Goal: Information Seeking & Learning: Compare options

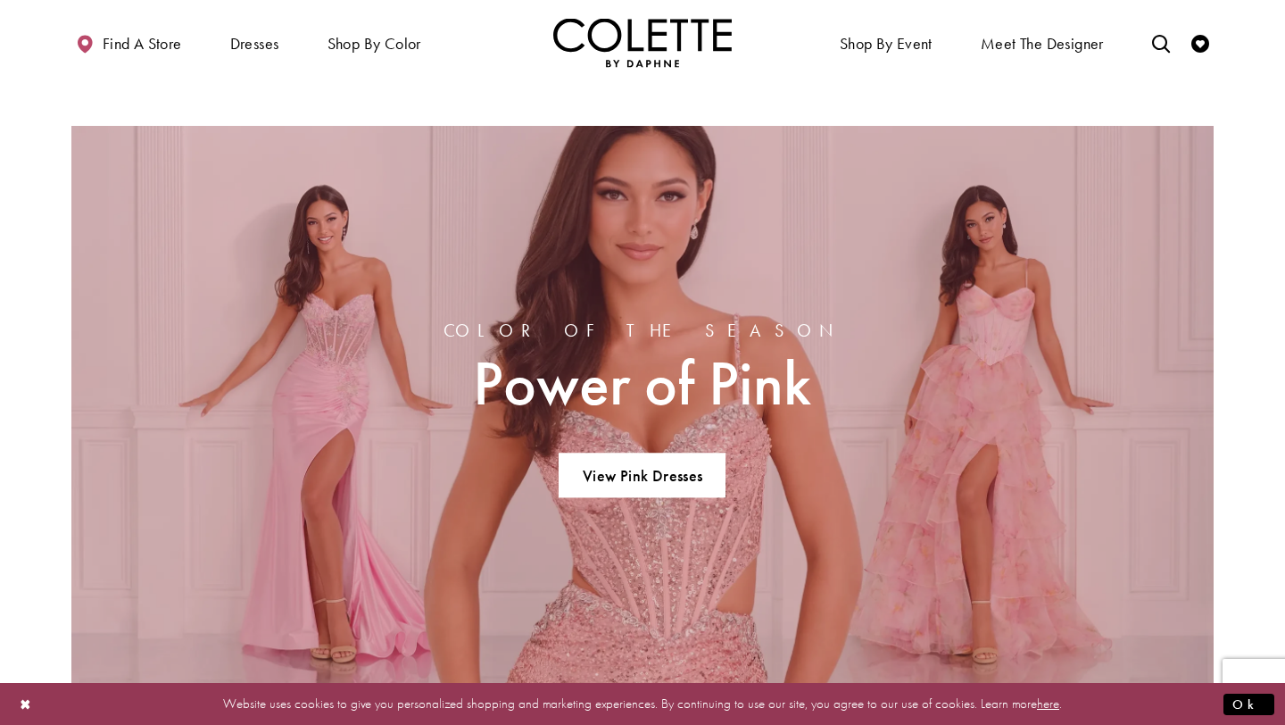
scroll to position [1062, 0]
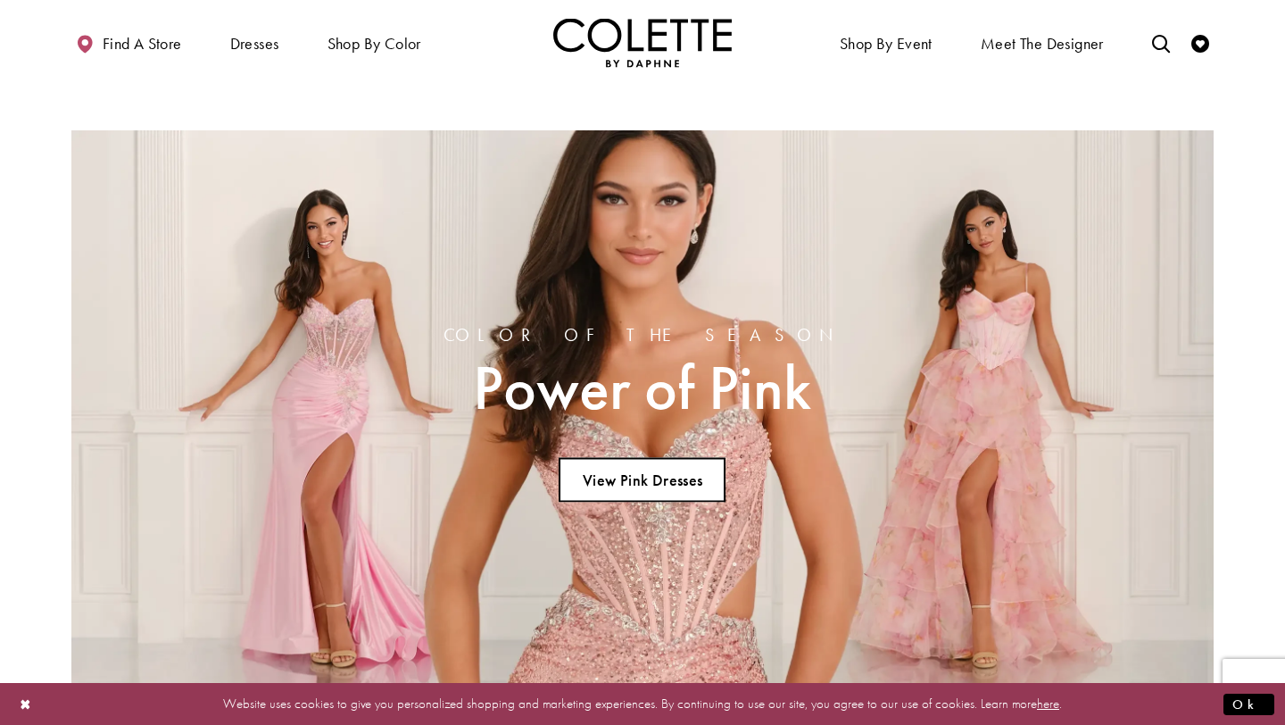
click at [701, 487] on link "View Pink Dresses" at bounding box center [642, 480] width 167 height 45
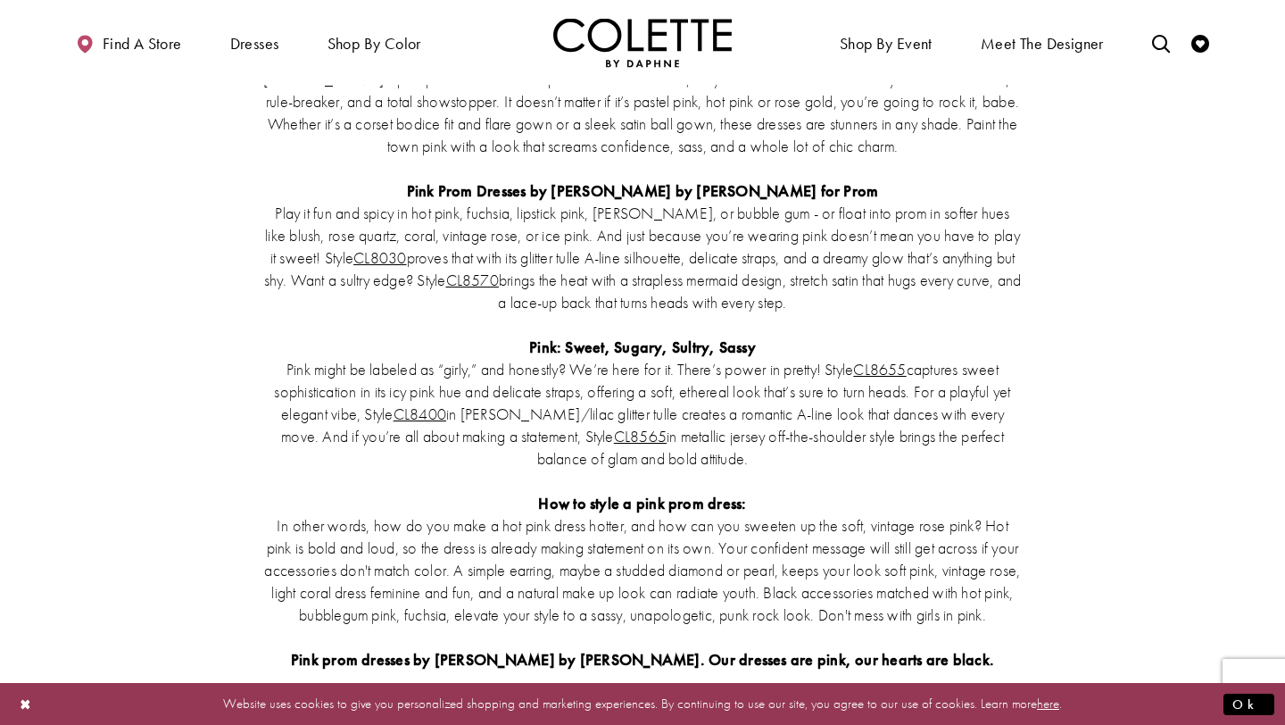
scroll to position [4082, 0]
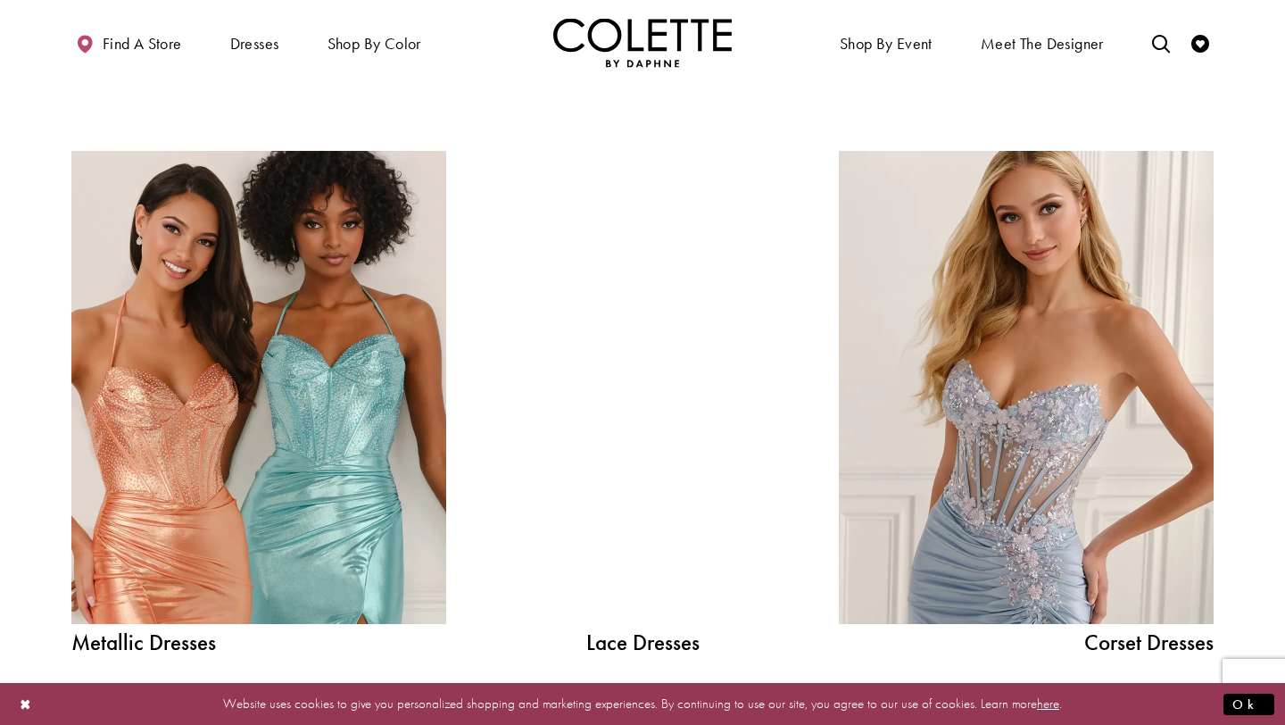
scroll to position [1606, 0]
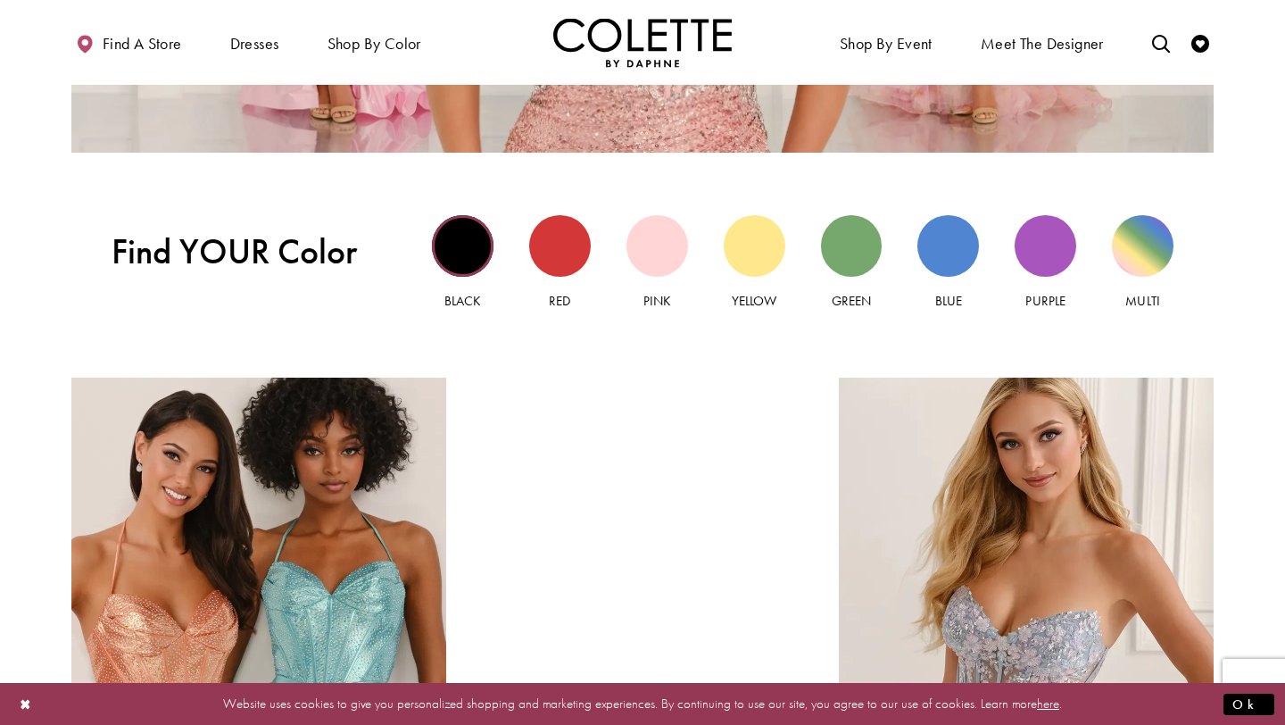
click at [469, 231] on div "Black view" at bounding box center [463, 246] width 62 height 62
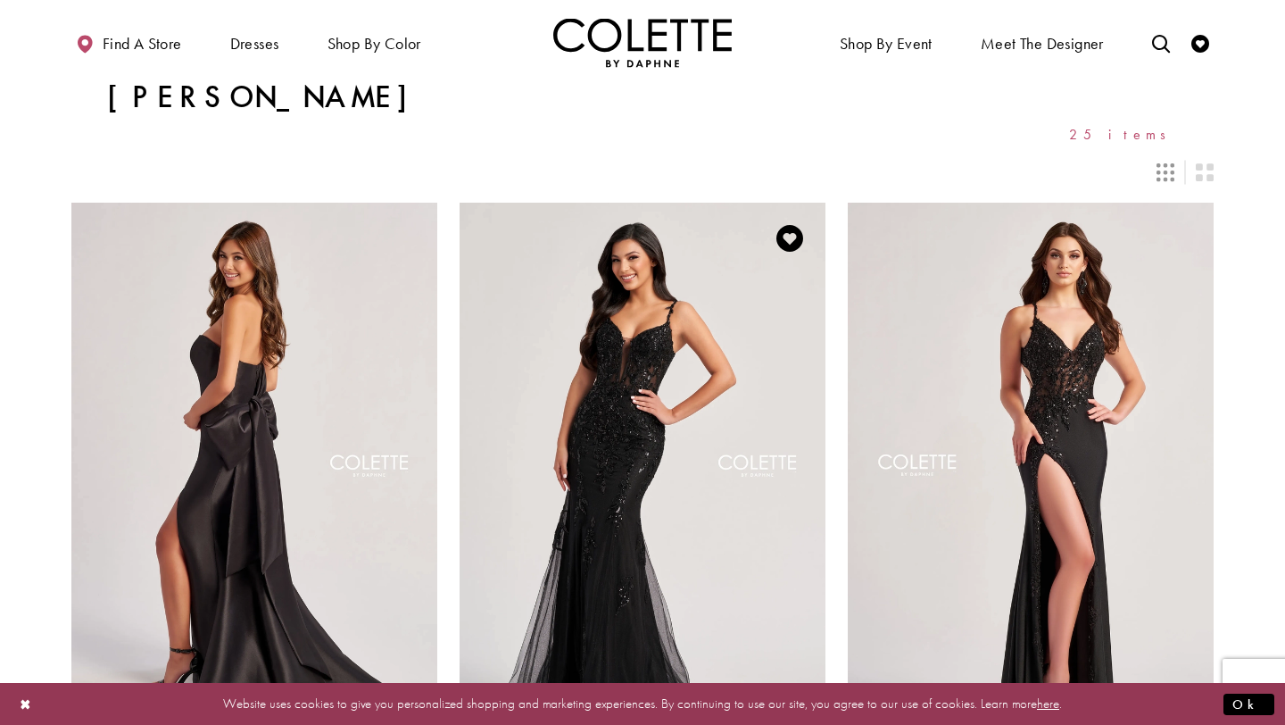
scroll to position [49, 0]
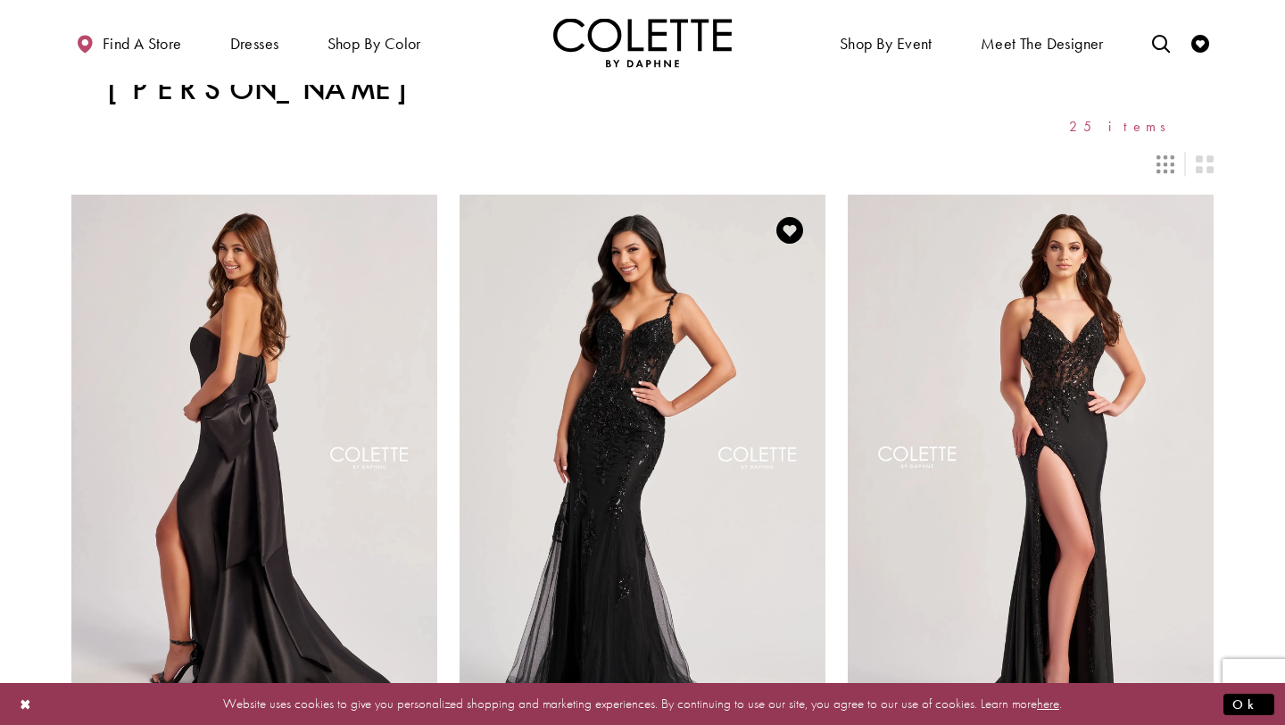
click at [612, 408] on img "Visit Colette by Daphne Style No. CL8210 Page" at bounding box center [643, 461] width 366 height 532
click at [984, 400] on img "Visit Colette by Daphne Style No. CL8535 Page" at bounding box center [1031, 461] width 366 height 532
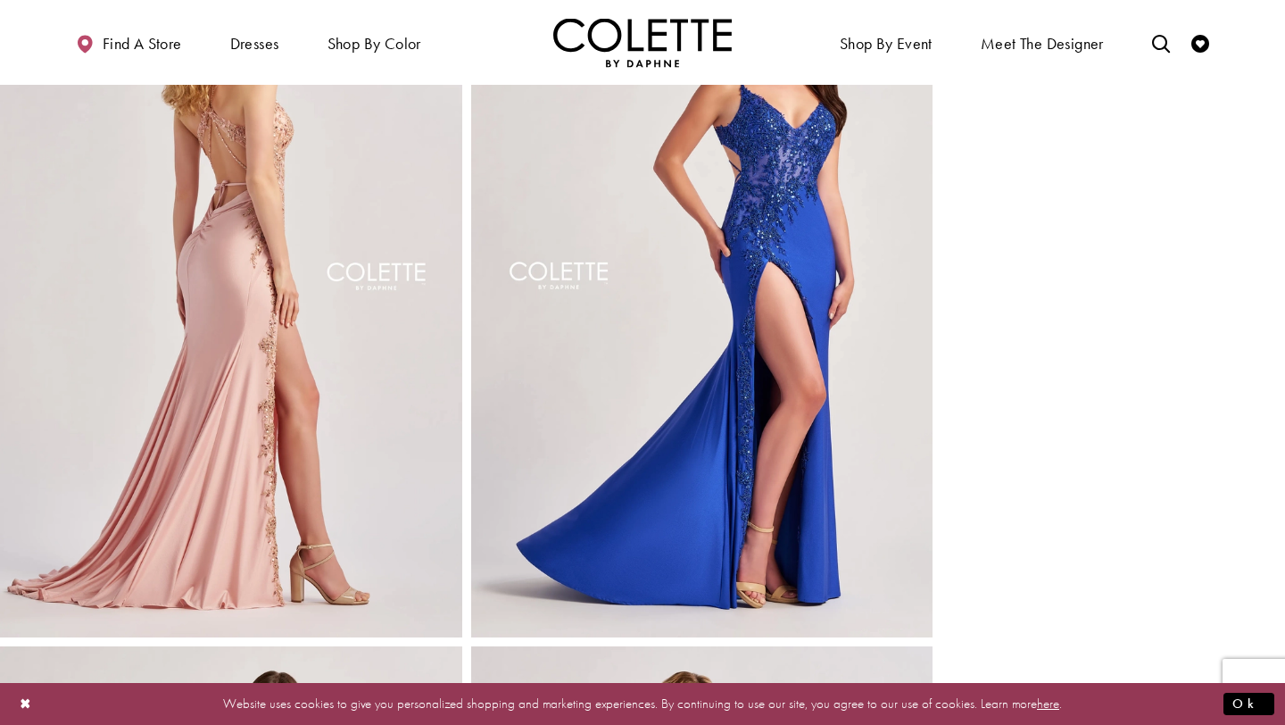
scroll to position [864, 0]
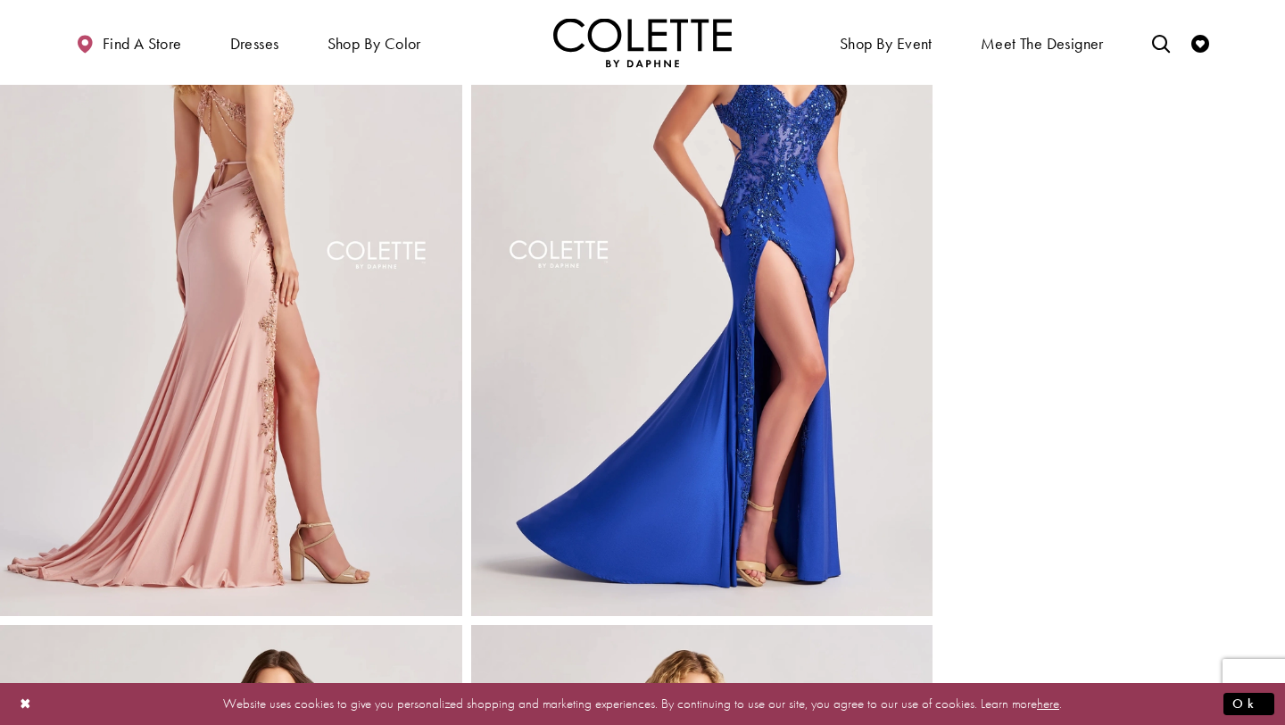
click at [303, 345] on img "Full size Style CL8535 Colette by Daphne #2 default Rose Gold backface vertical…" at bounding box center [231, 268] width 462 height 693
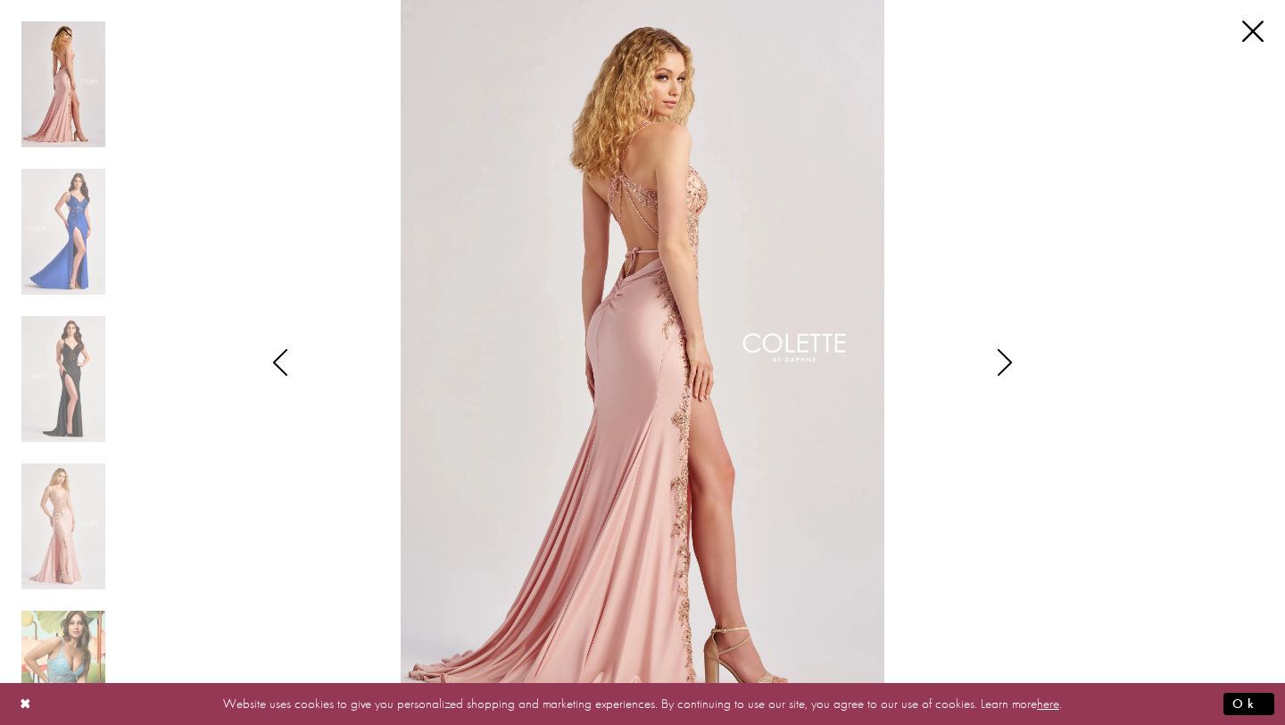
click at [977, 357] on img "Scroll List" at bounding box center [642, 362] width 679 height 725
click at [986, 357] on icon "Style CL8535 Colette by Daphne Views dialog" at bounding box center [1005, 362] width 45 height 27
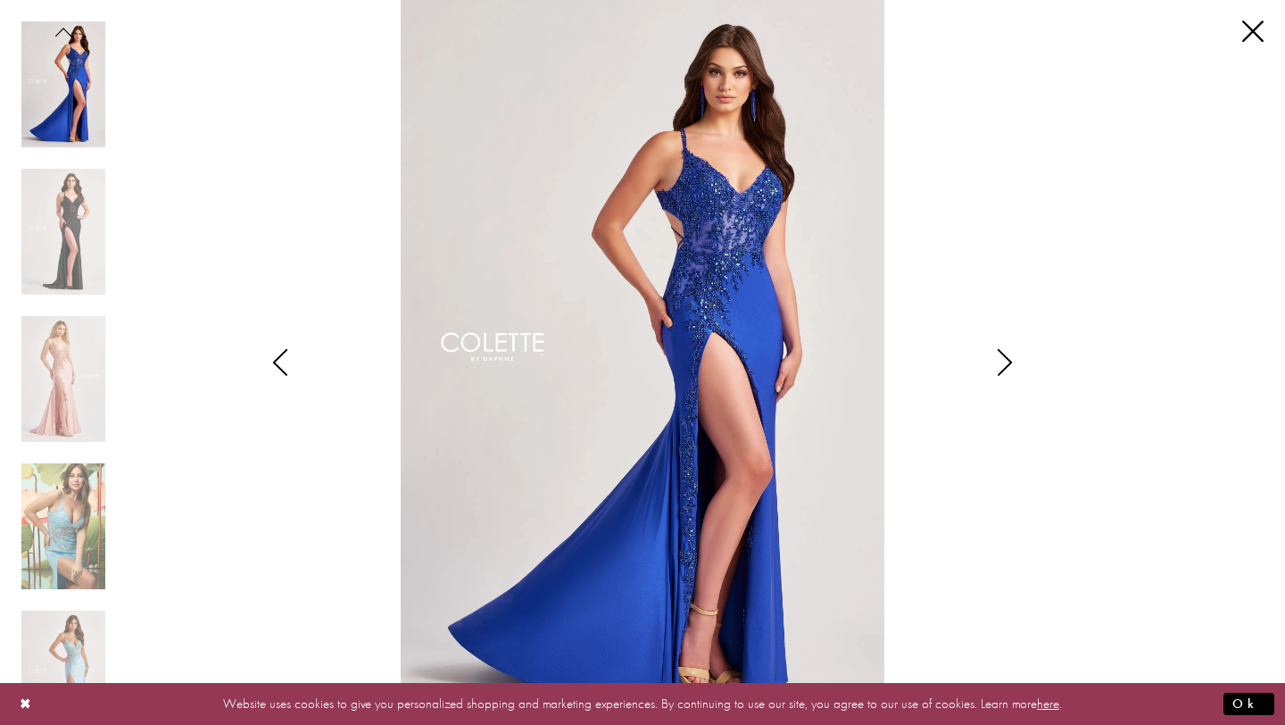
click at [991, 359] on icon "Style CL8535 Colette by Daphne Views dialog" at bounding box center [1005, 362] width 45 height 27
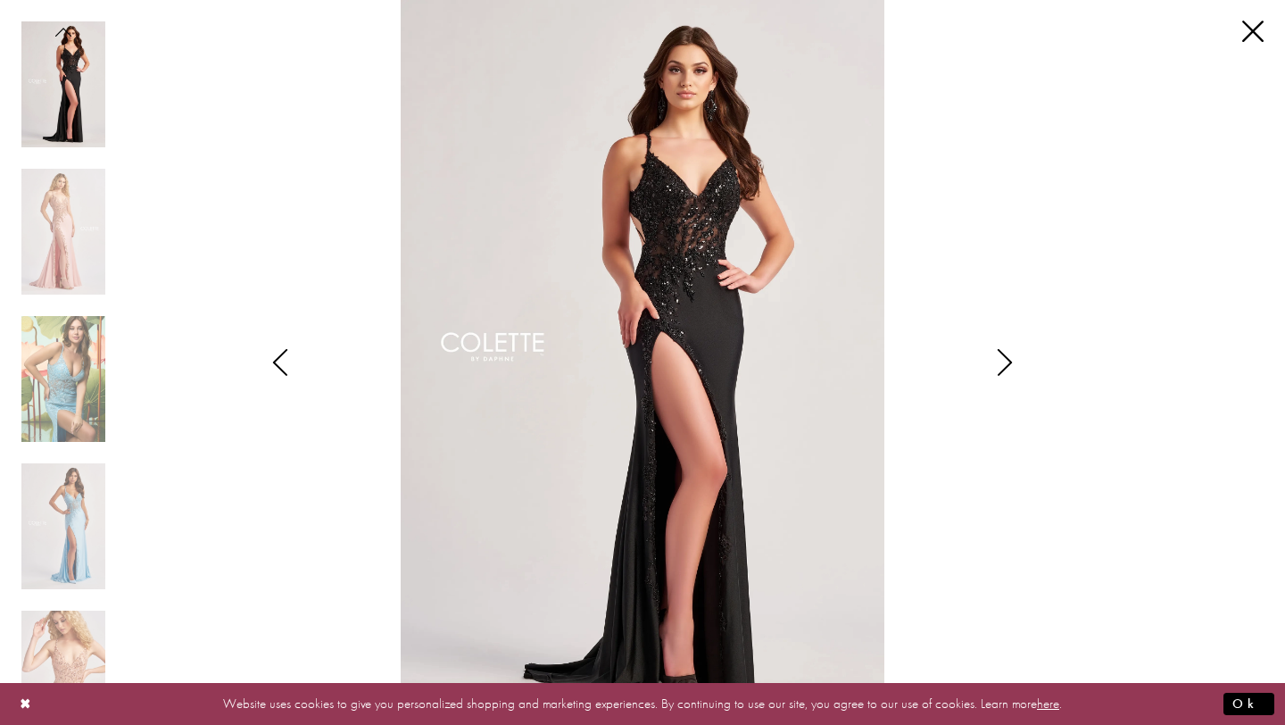
click at [991, 359] on icon "Style CL8535 Colette by Daphne Views dialog" at bounding box center [1005, 362] width 45 height 27
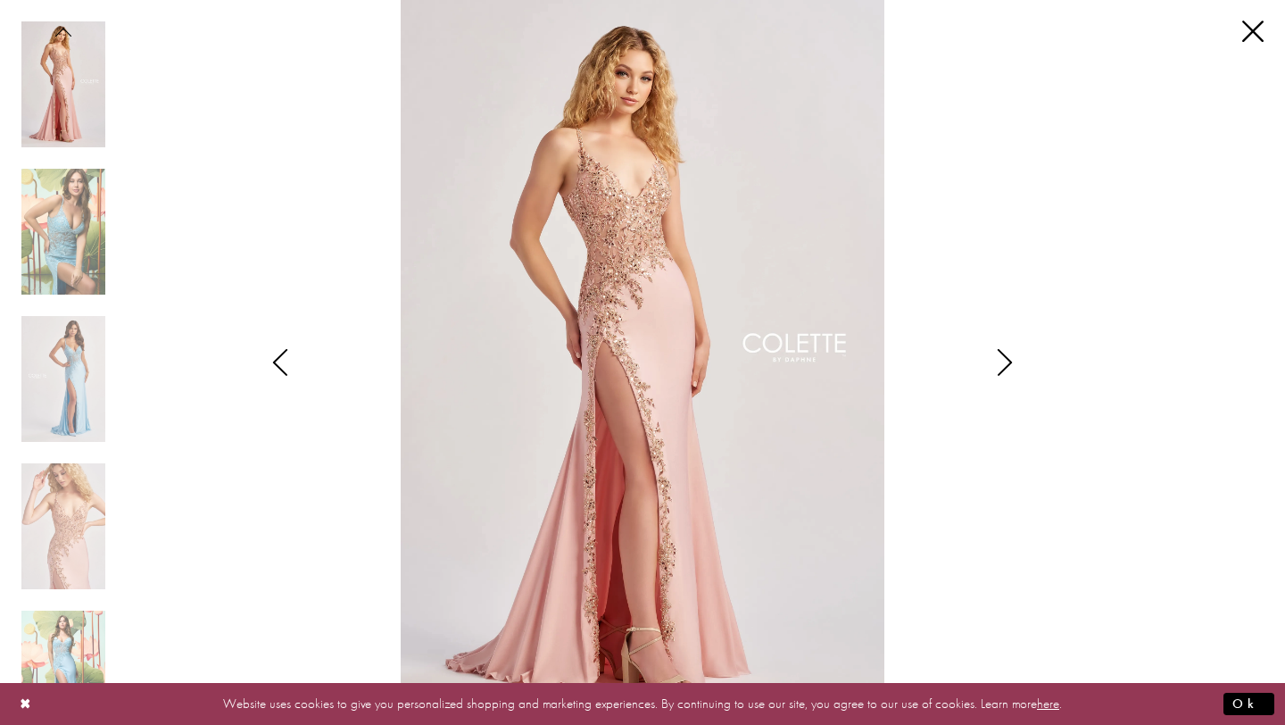
click at [991, 359] on icon "Style CL8535 Colette by Daphne Views dialog" at bounding box center [1005, 362] width 45 height 27
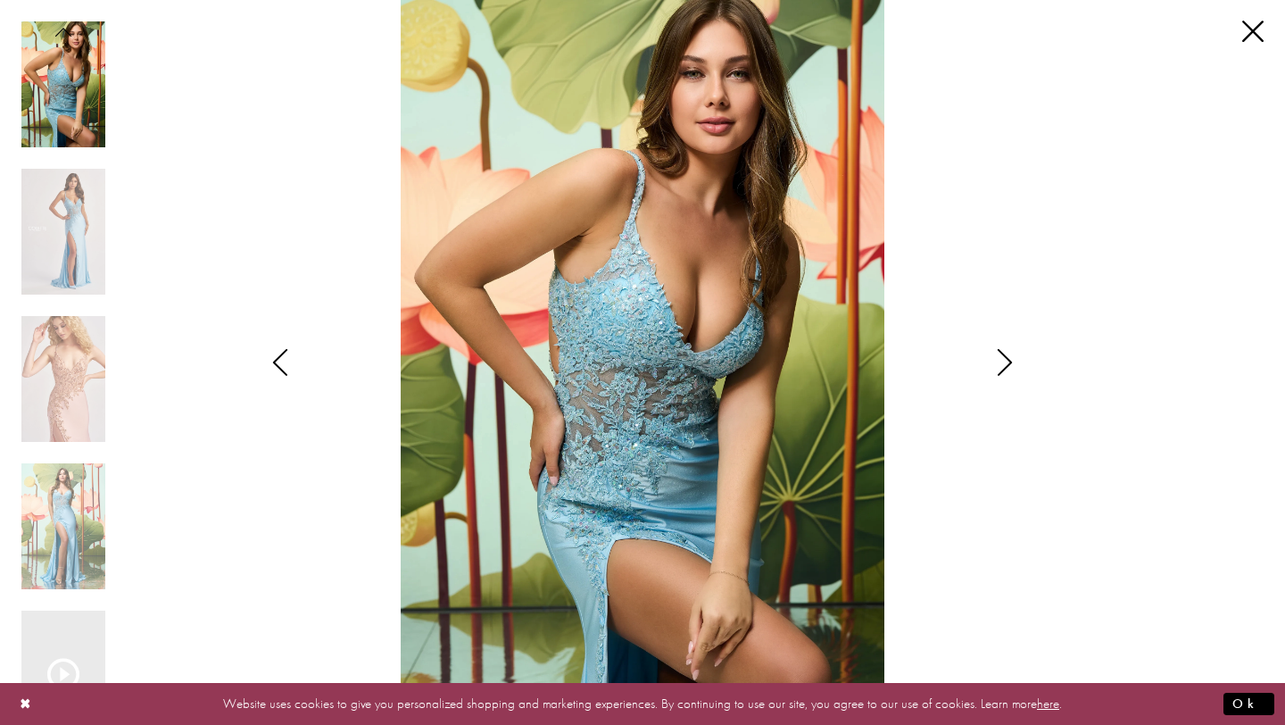
click at [991, 359] on icon "Style CL8535 Colette by Daphne Views dialog" at bounding box center [1005, 362] width 45 height 27
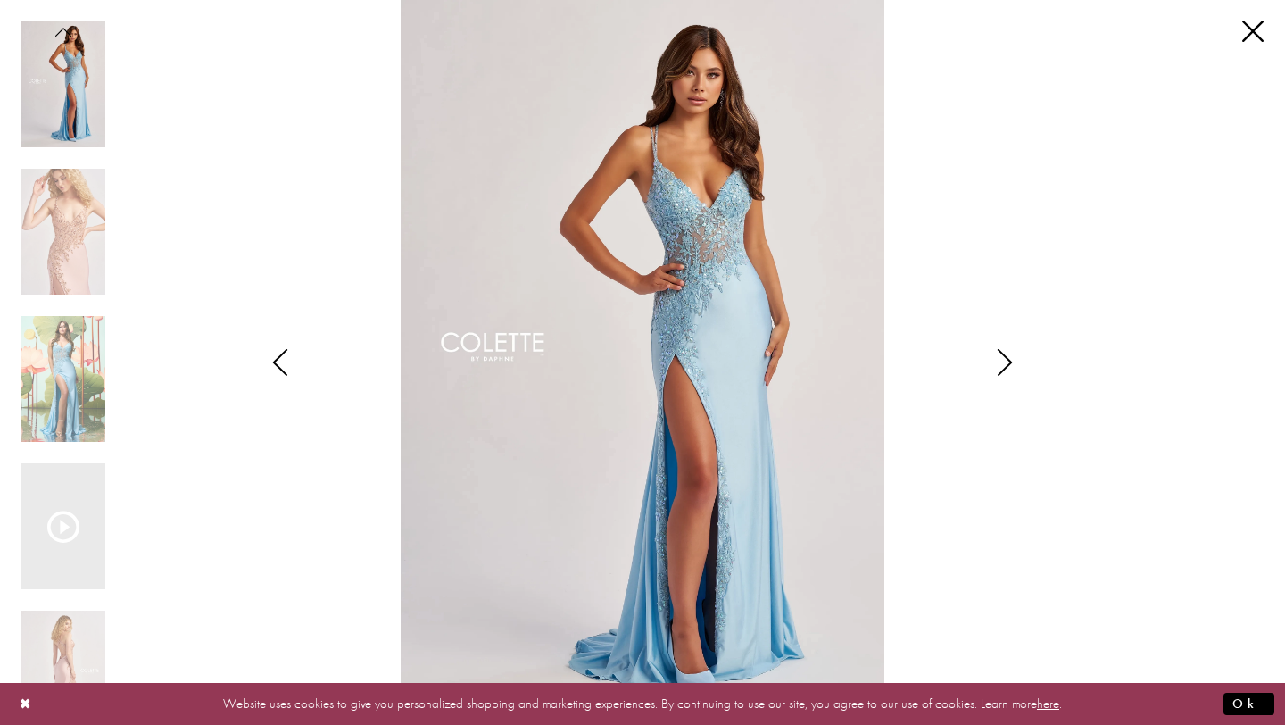
click at [1251, 46] on div "Pause autoplay Previous Slide Next Slide 0 1 2 3 4 5 6 7 8" at bounding box center [642, 362] width 1242 height 725
click at [1250, 31] on link "Close" at bounding box center [1252, 31] width 21 height 21
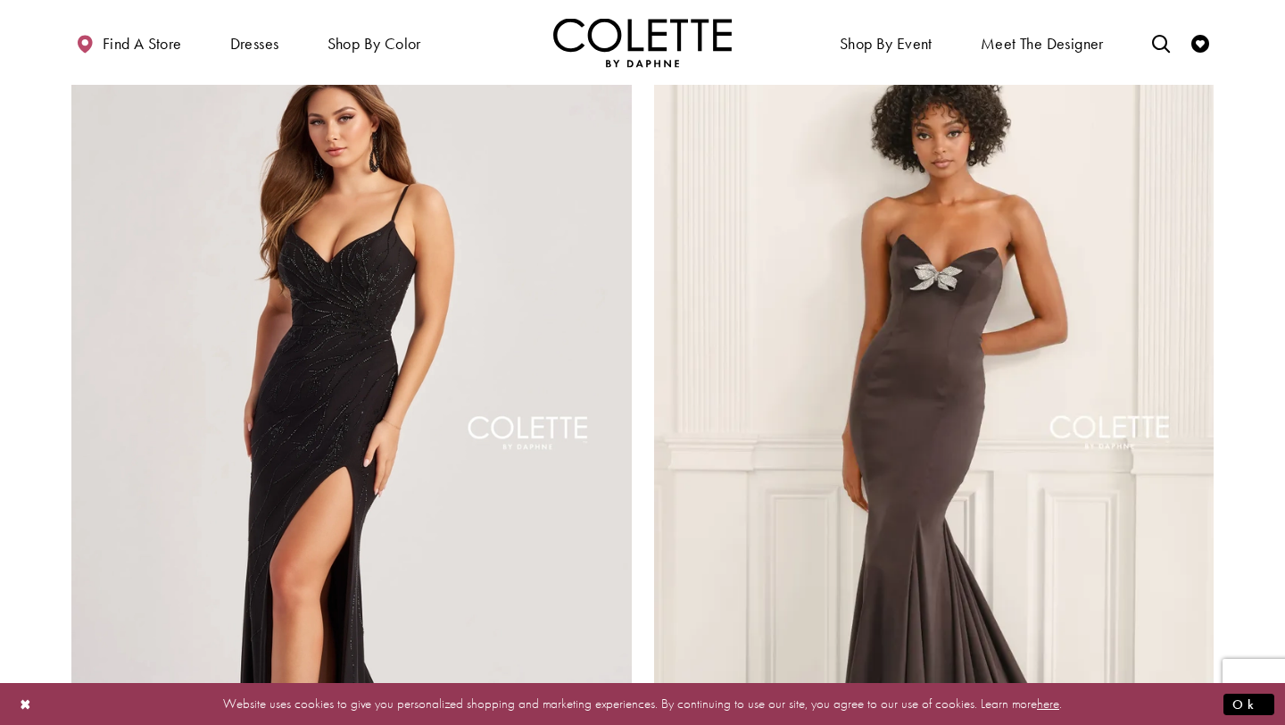
scroll to position [2840, 0]
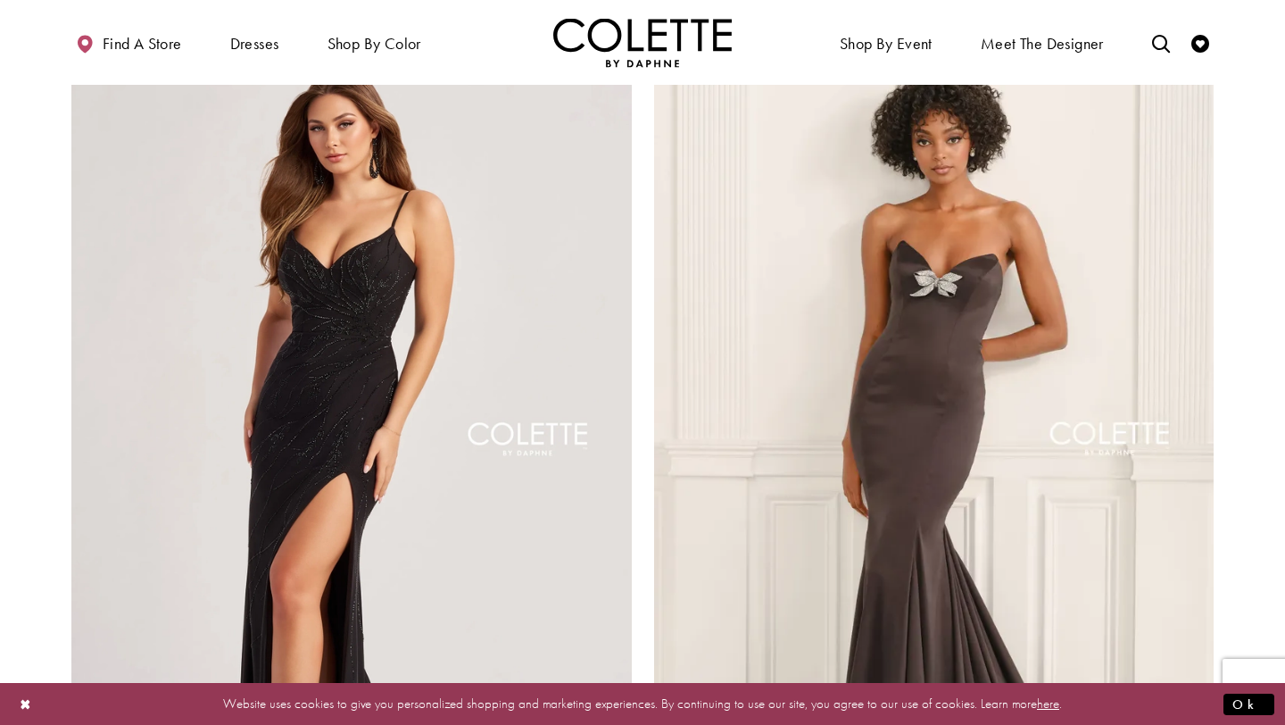
click at [414, 415] on img "Visit Colette by Daphne Style No. CL8510 Page" at bounding box center [351, 443] width 560 height 815
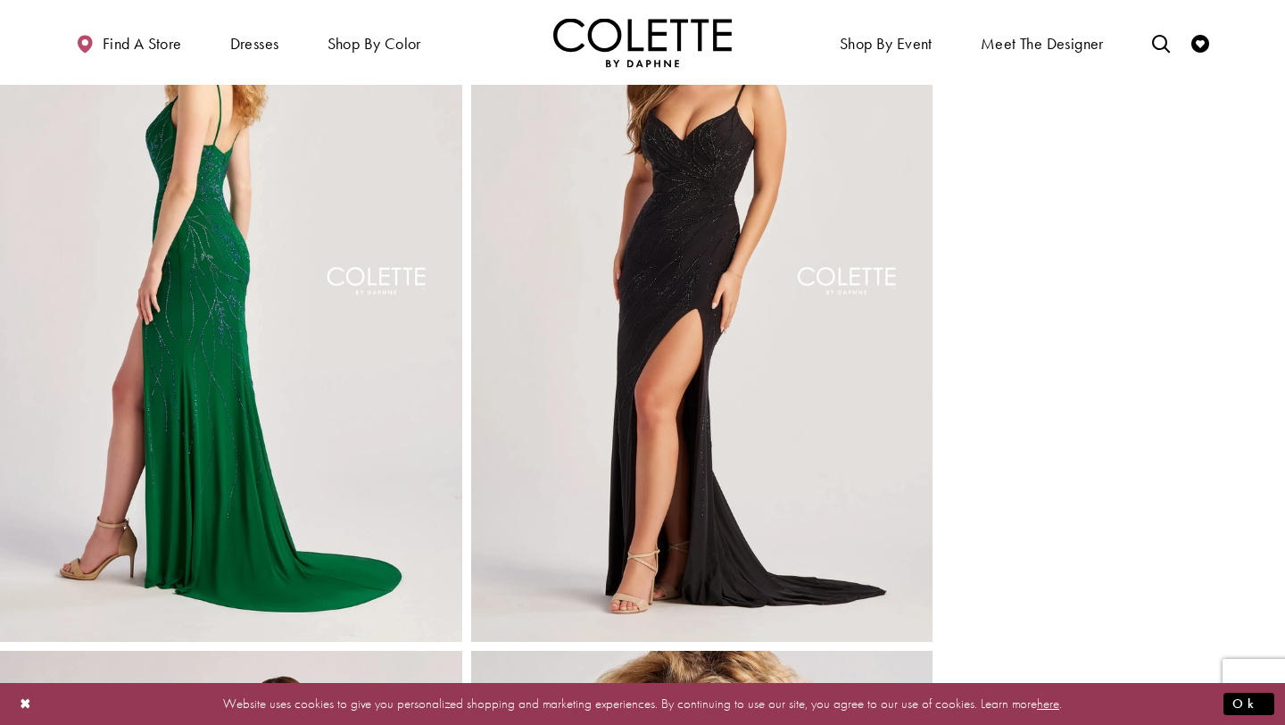
scroll to position [833, 0]
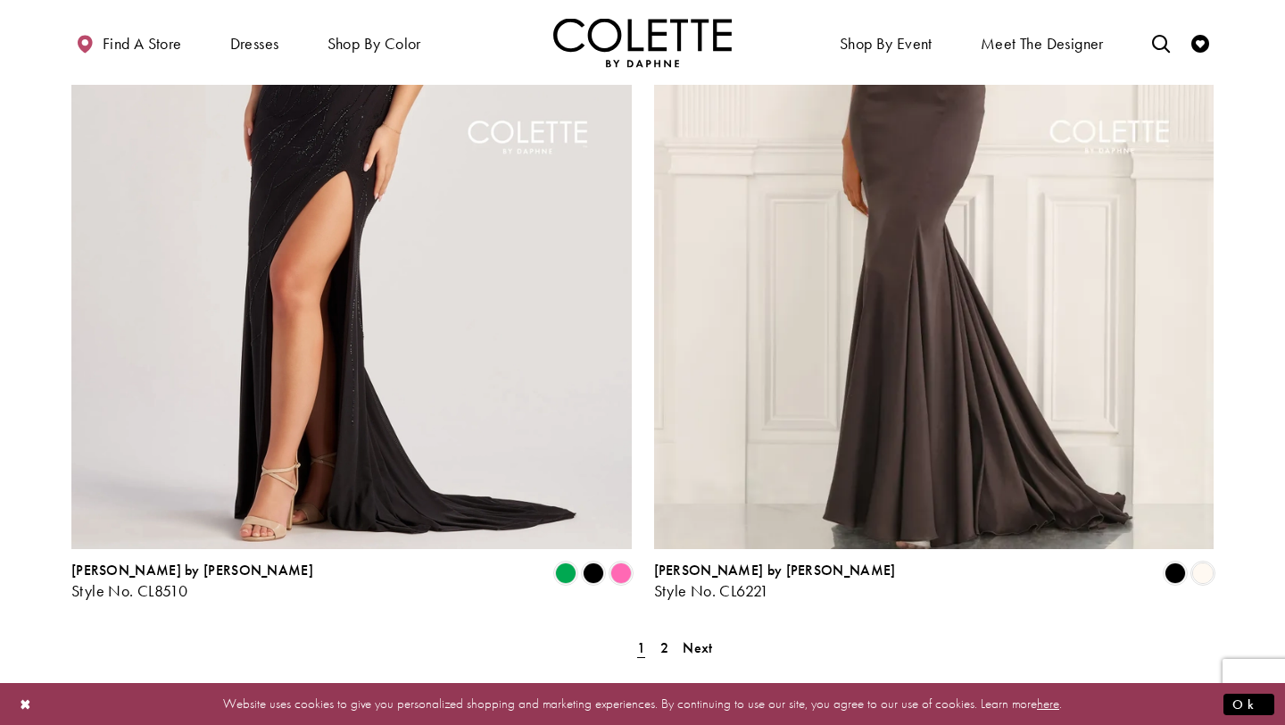
scroll to position [3126, 0]
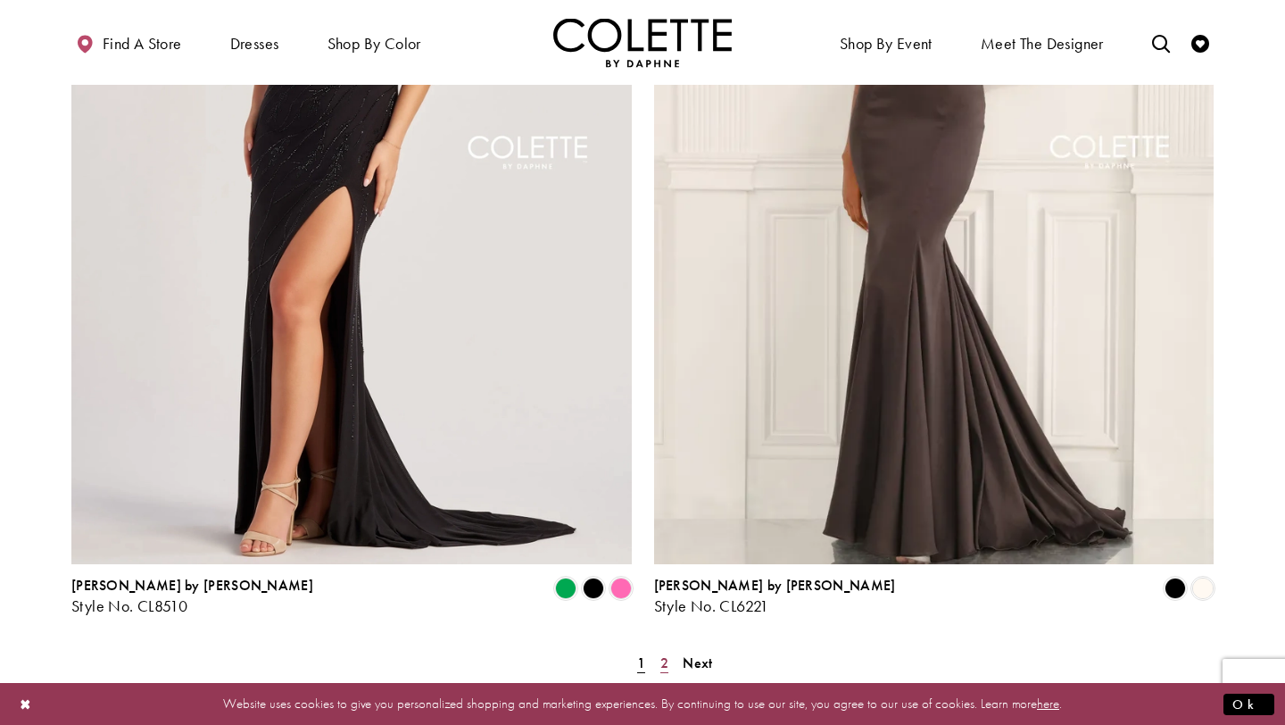
click at [667, 653] on span "2" at bounding box center [664, 662] width 8 height 19
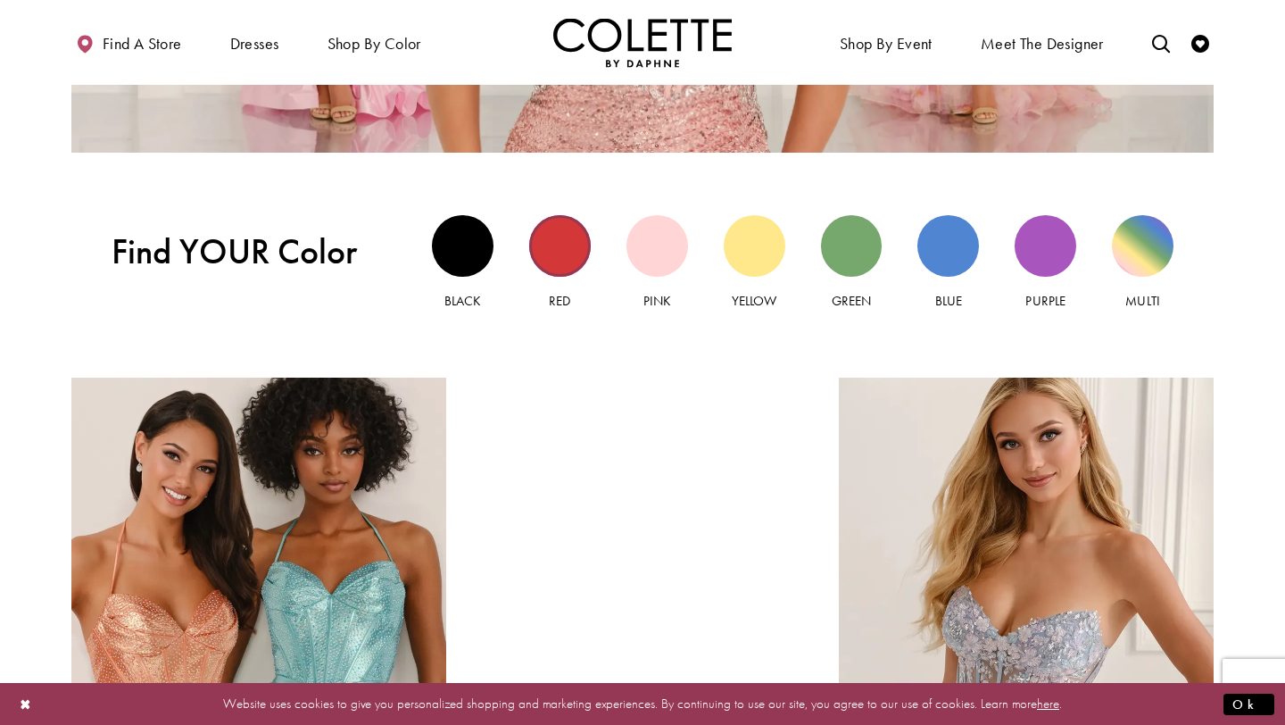
click at [562, 239] on div "Red view" at bounding box center [560, 246] width 62 height 62
click at [654, 257] on div "Pink view" at bounding box center [657, 246] width 62 height 62
click at [786, 259] on div "Yellow" at bounding box center [754, 262] width 97 height 113
click at [752, 268] on div "Yellow view" at bounding box center [755, 246] width 62 height 62
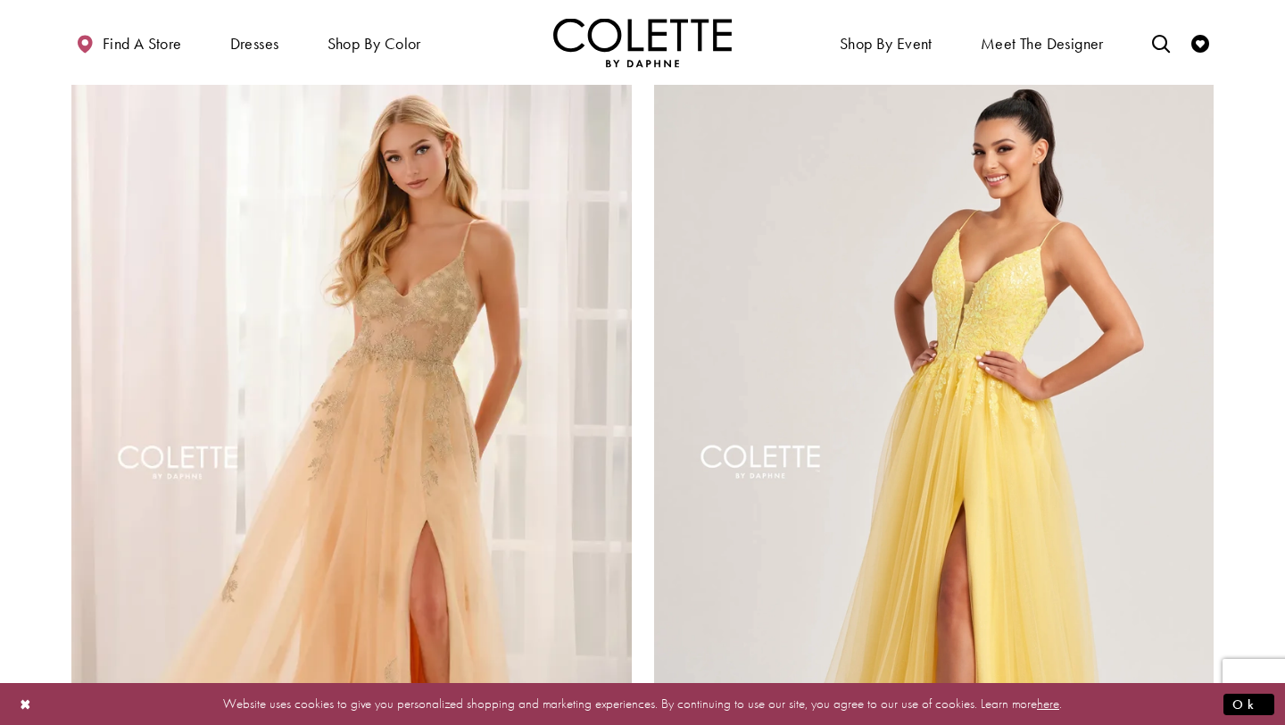
scroll to position [2810, 0]
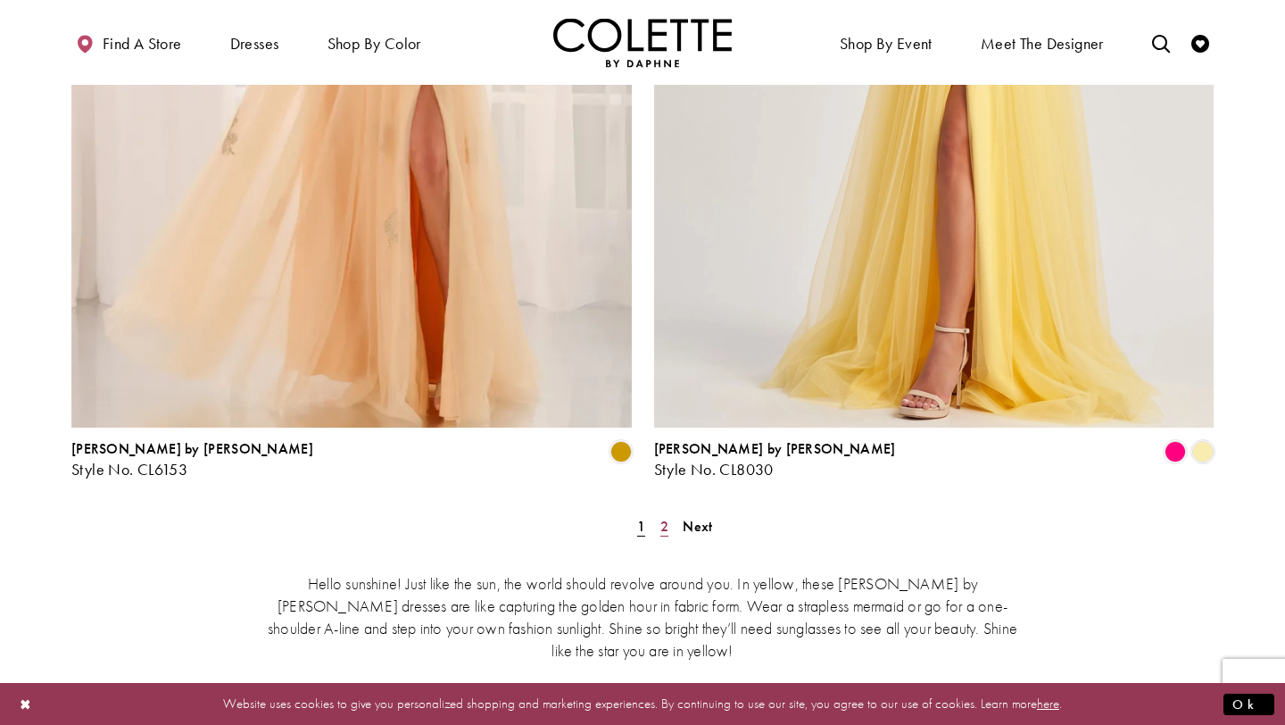
click at [662, 517] on span "2" at bounding box center [664, 526] width 8 height 19
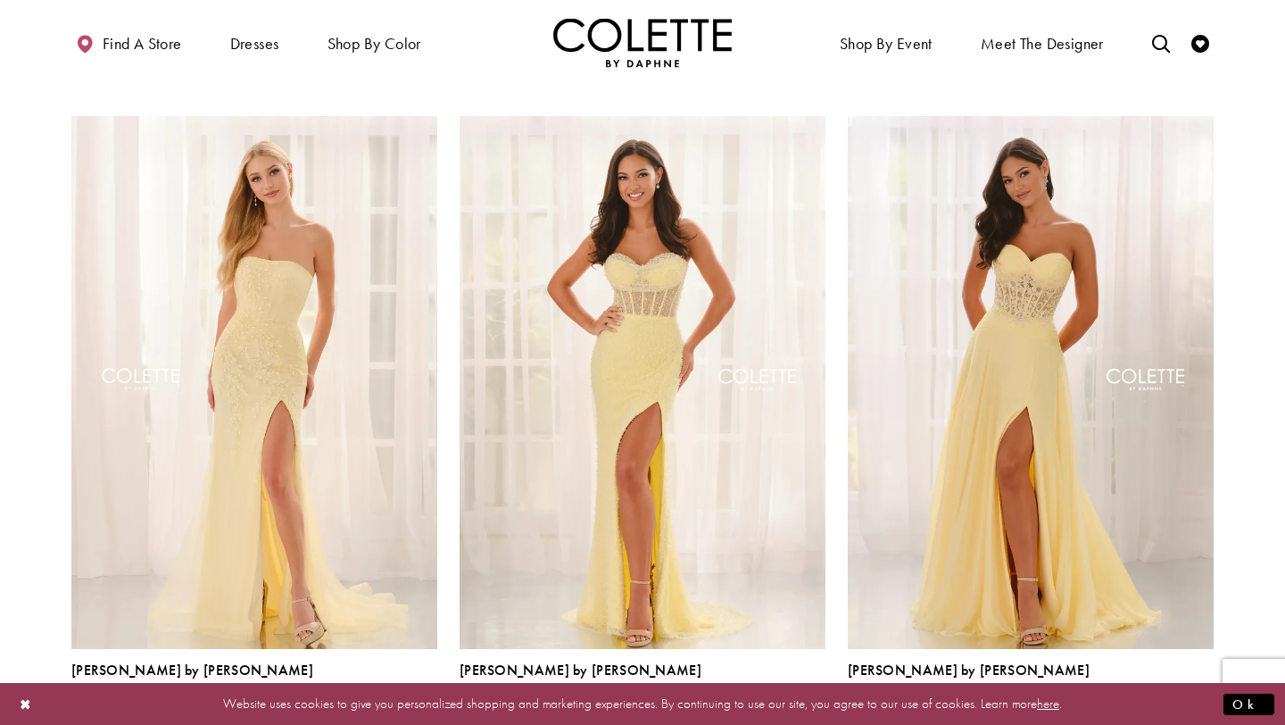
scroll to position [786, 0]
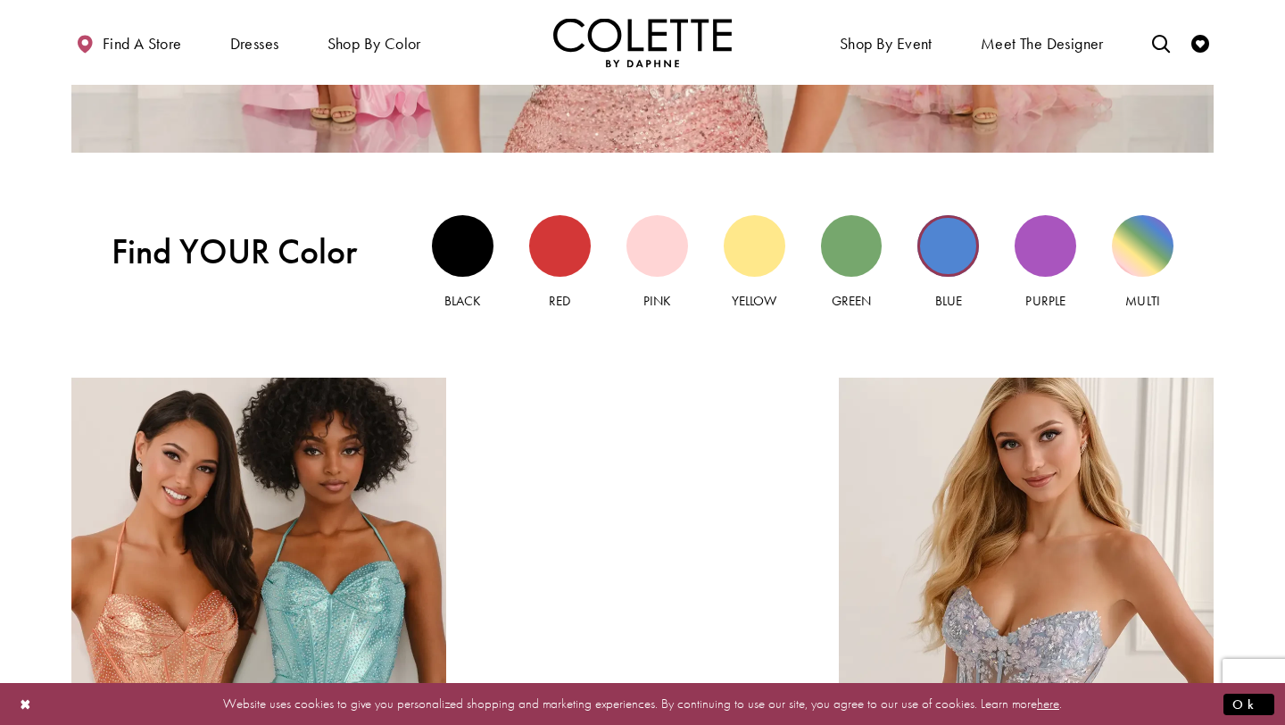
click at [954, 249] on div "Blue view" at bounding box center [948, 246] width 62 height 62
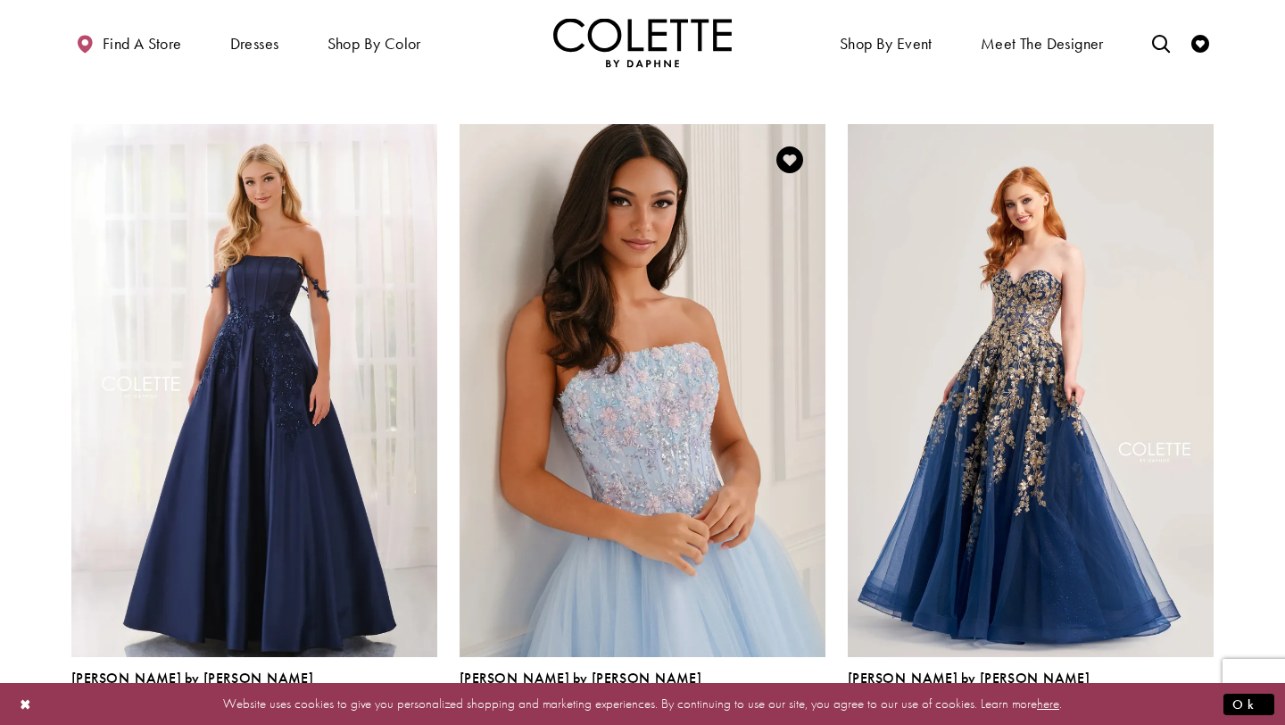
scroll to position [767, 0]
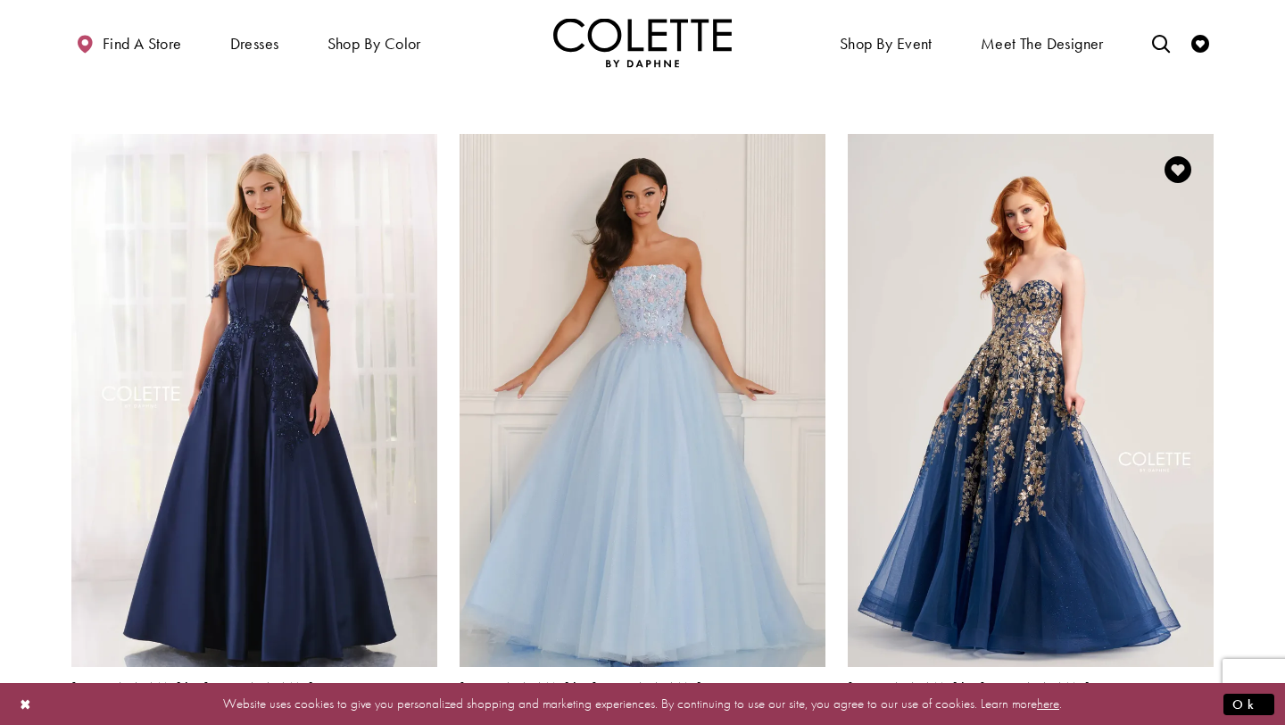
click at [1121, 717] on span "Product List" at bounding box center [1119, 727] width 21 height 21
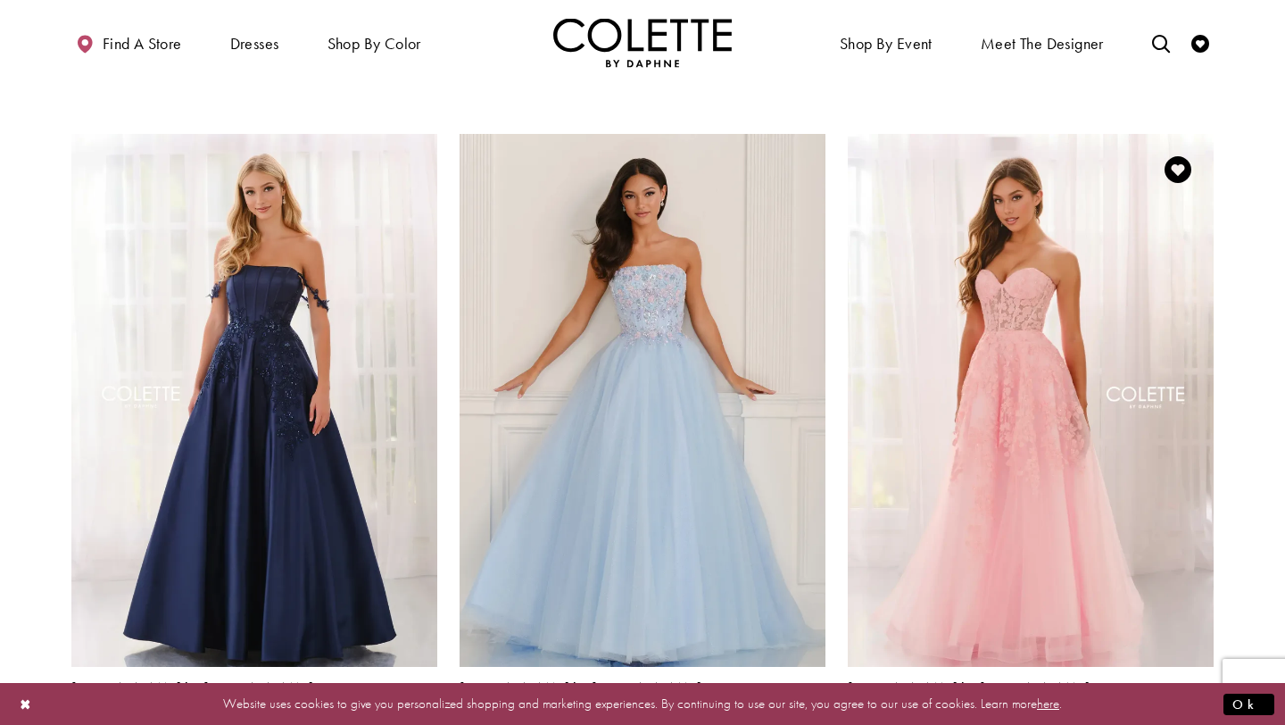
click at [1142, 717] on span "Product List" at bounding box center [1147, 727] width 21 height 21
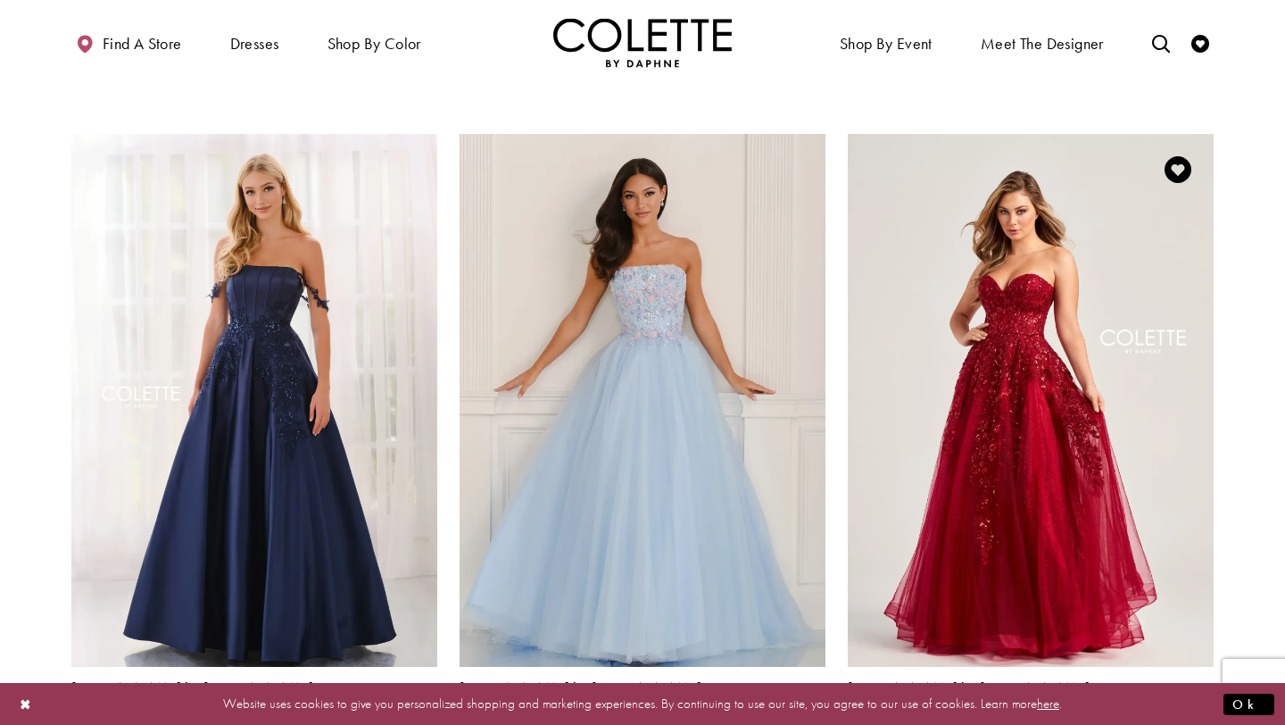
click at [1171, 717] on span "Product List" at bounding box center [1175, 727] width 21 height 21
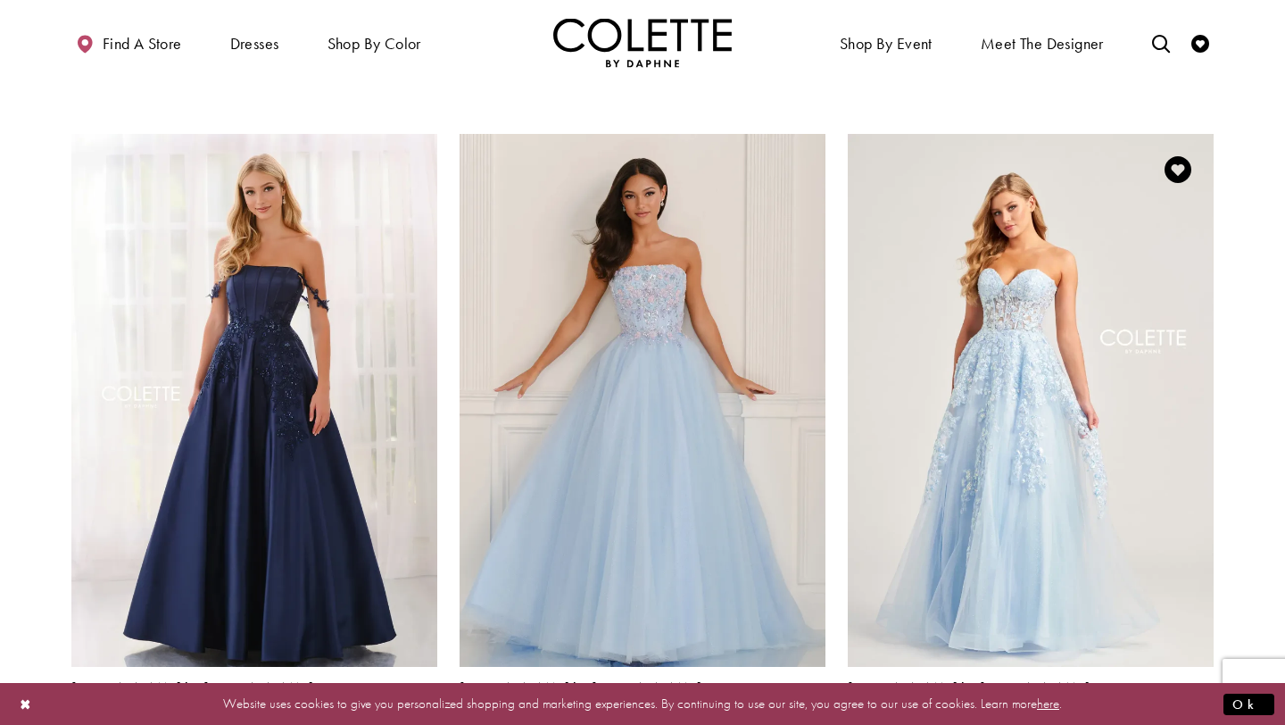
click at [1203, 717] on span "Product List" at bounding box center [1202, 727] width 21 height 21
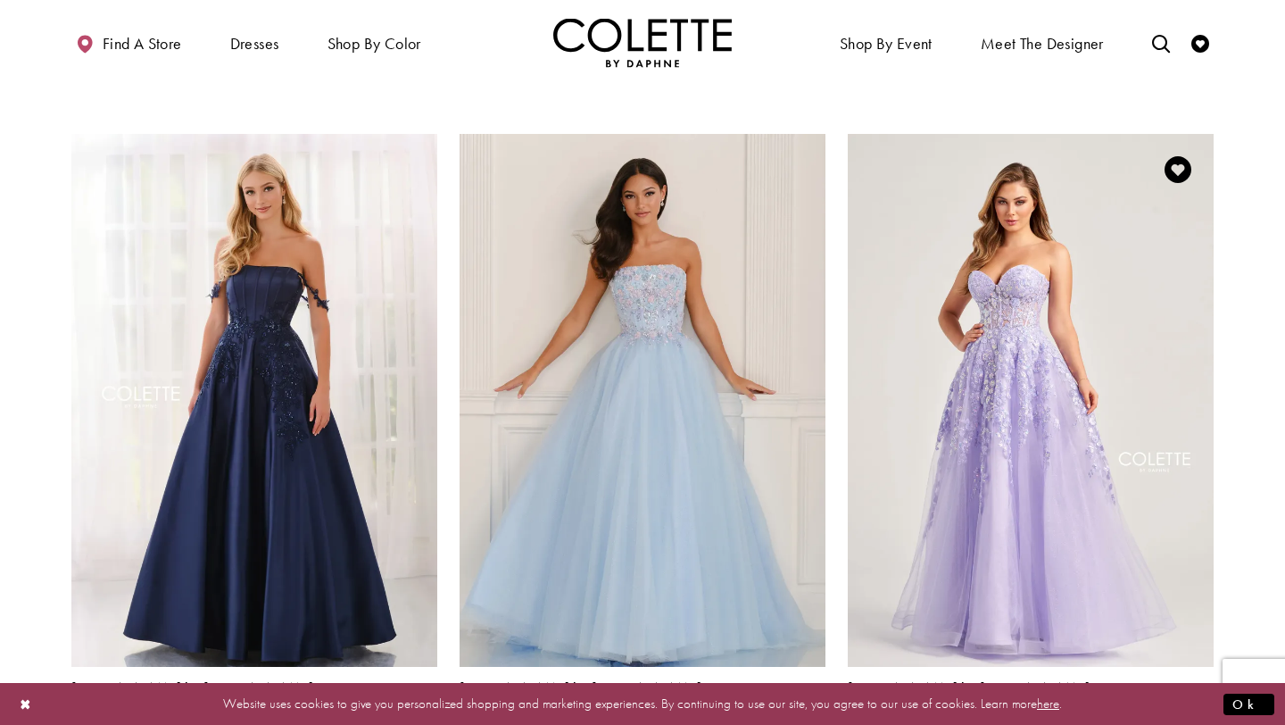
click at [1070, 717] on span "Product List" at bounding box center [1064, 727] width 21 height 21
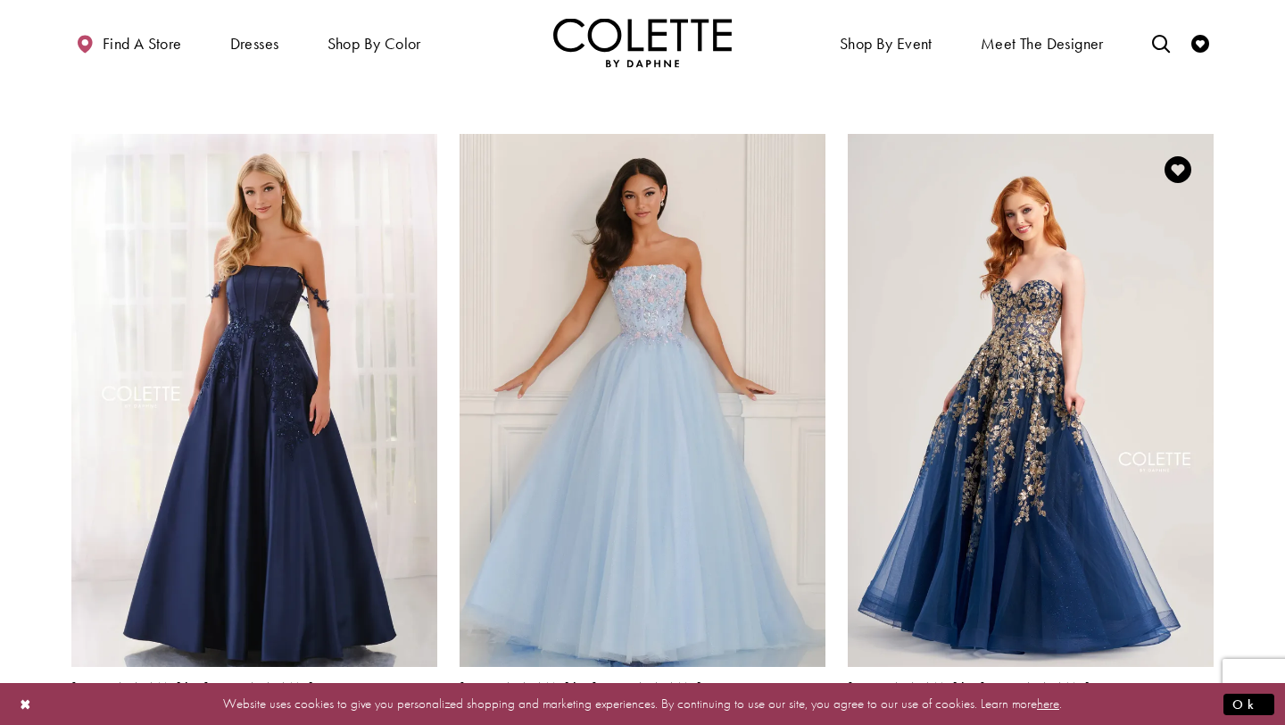
click at [1096, 717] on span "Product List" at bounding box center [1092, 727] width 21 height 21
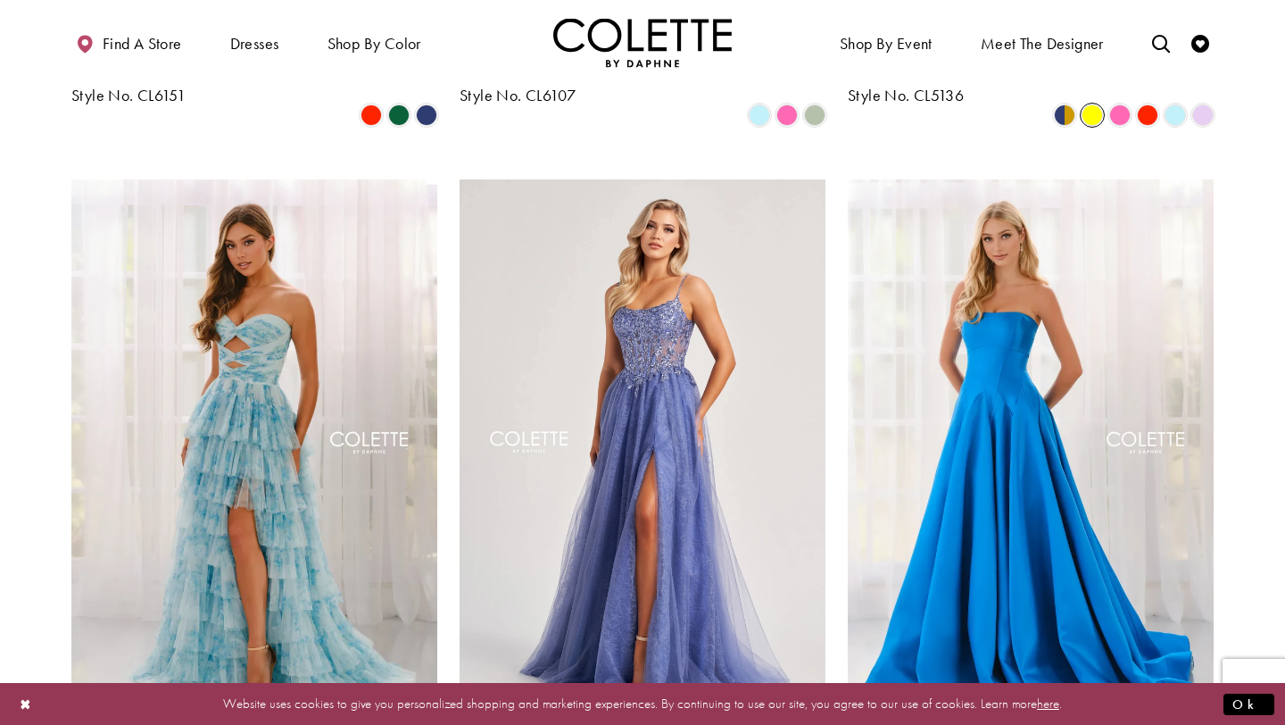
scroll to position [1381, 0]
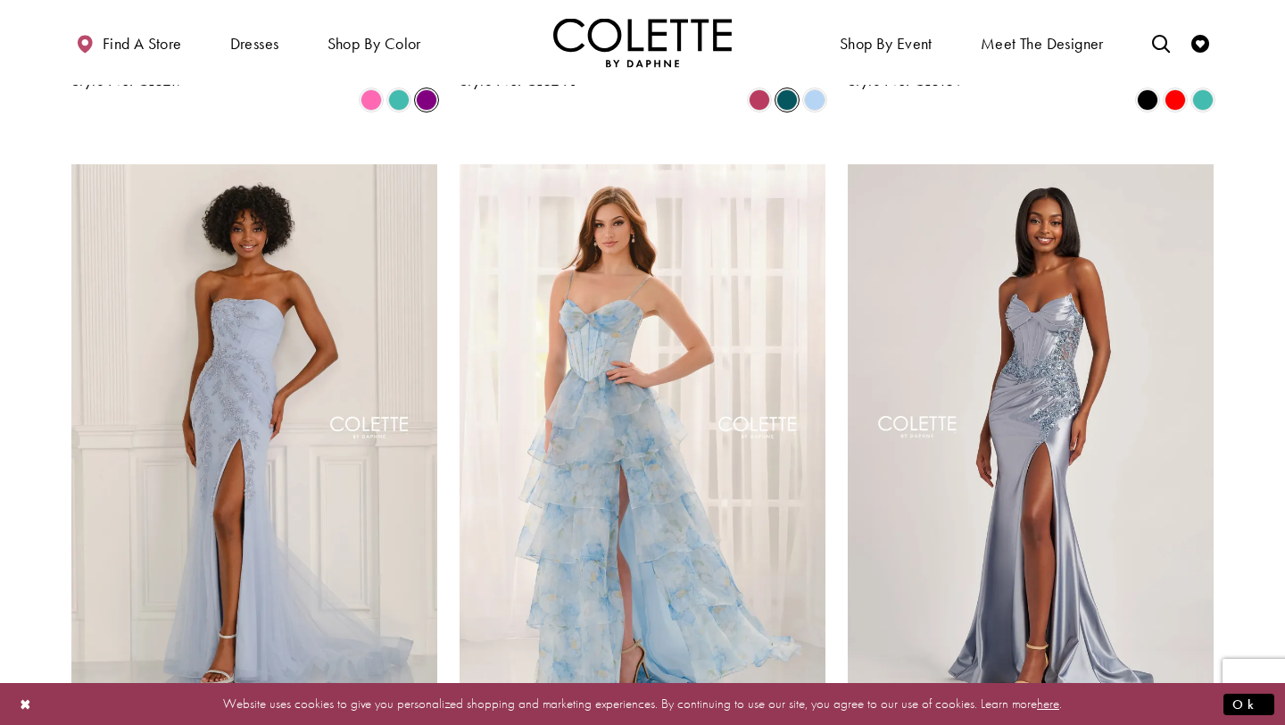
scroll to position [2054, 0]
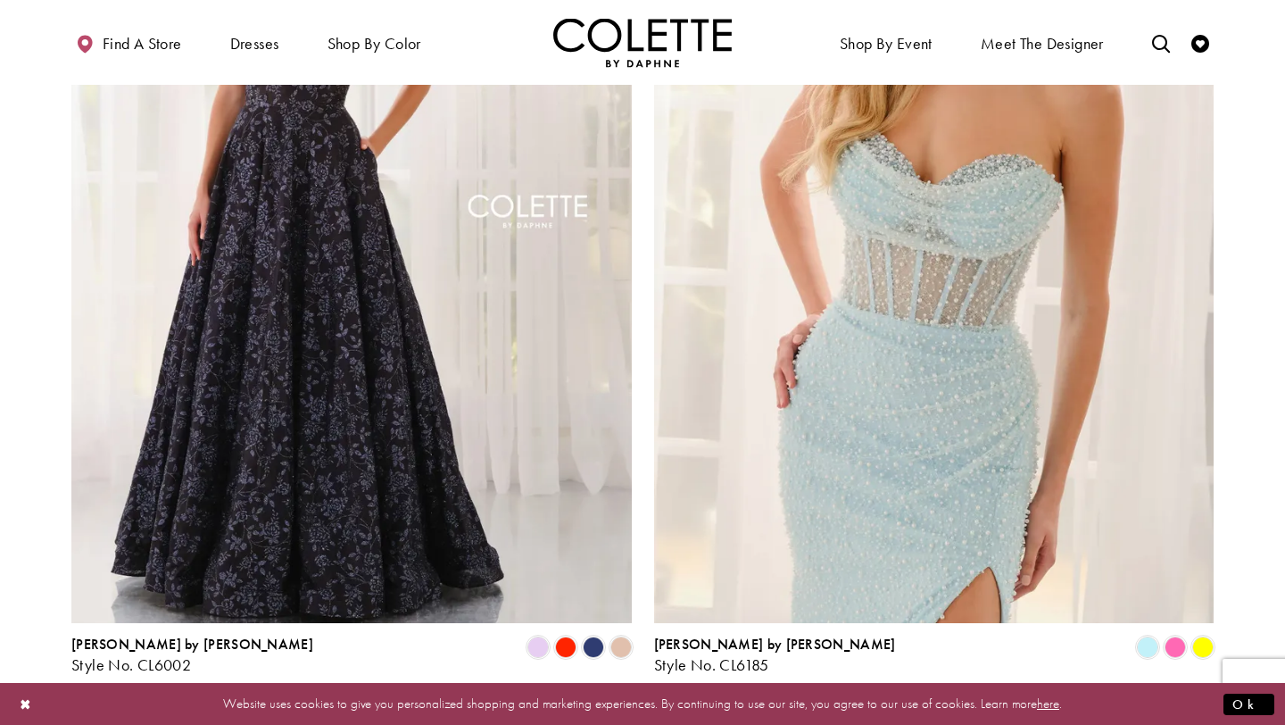
scroll to position [3084, 0]
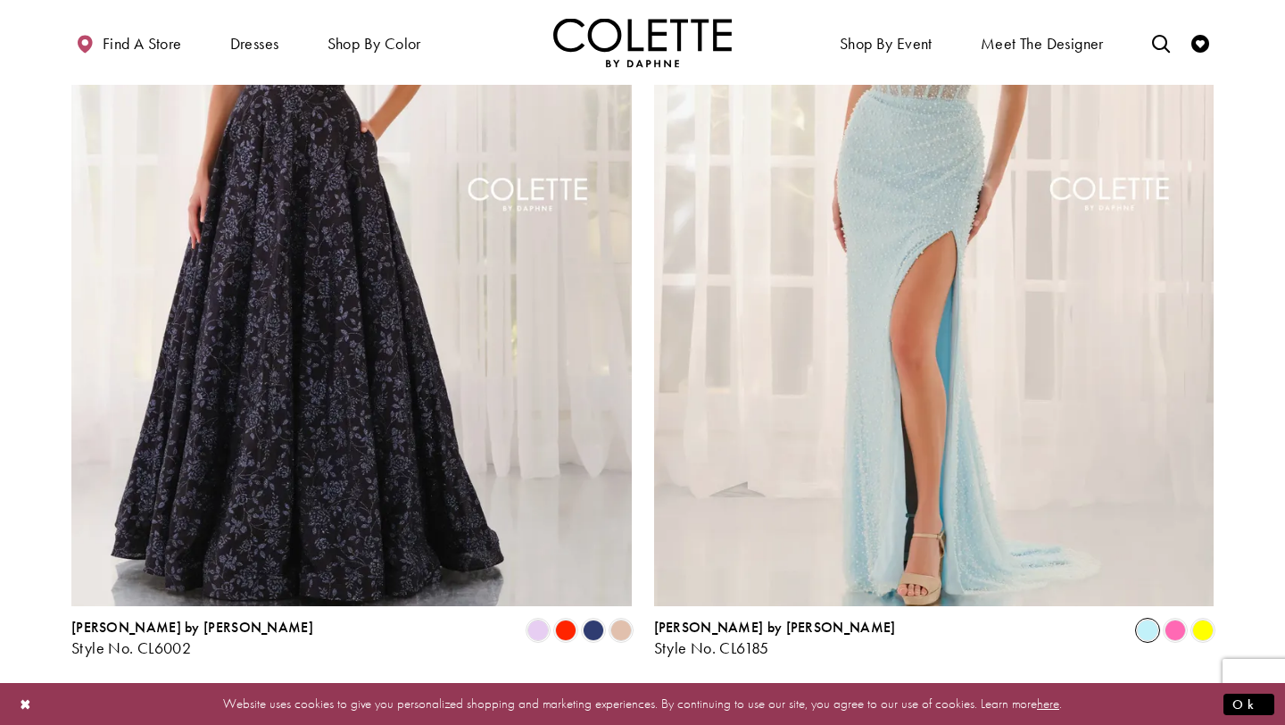
click at [1139, 619] on span "Product List" at bounding box center [1147, 629] width 21 height 21
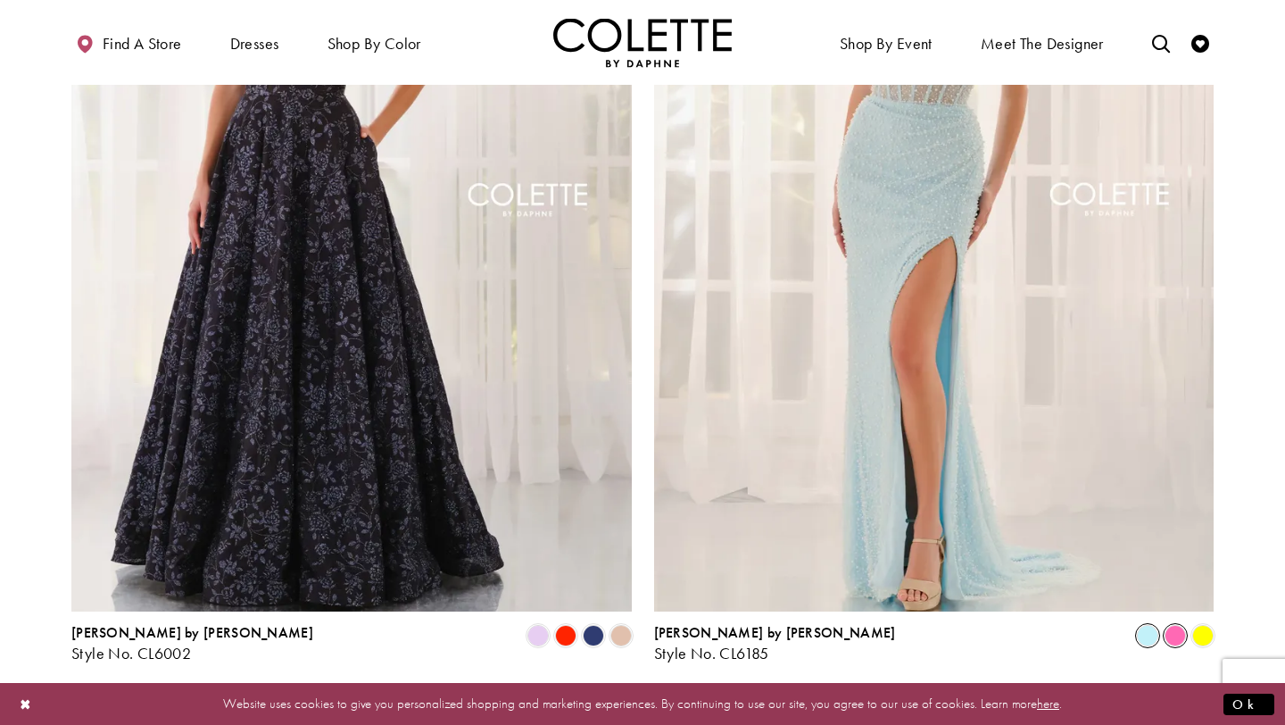
click at [1173, 625] on span "Product List" at bounding box center [1175, 635] width 21 height 21
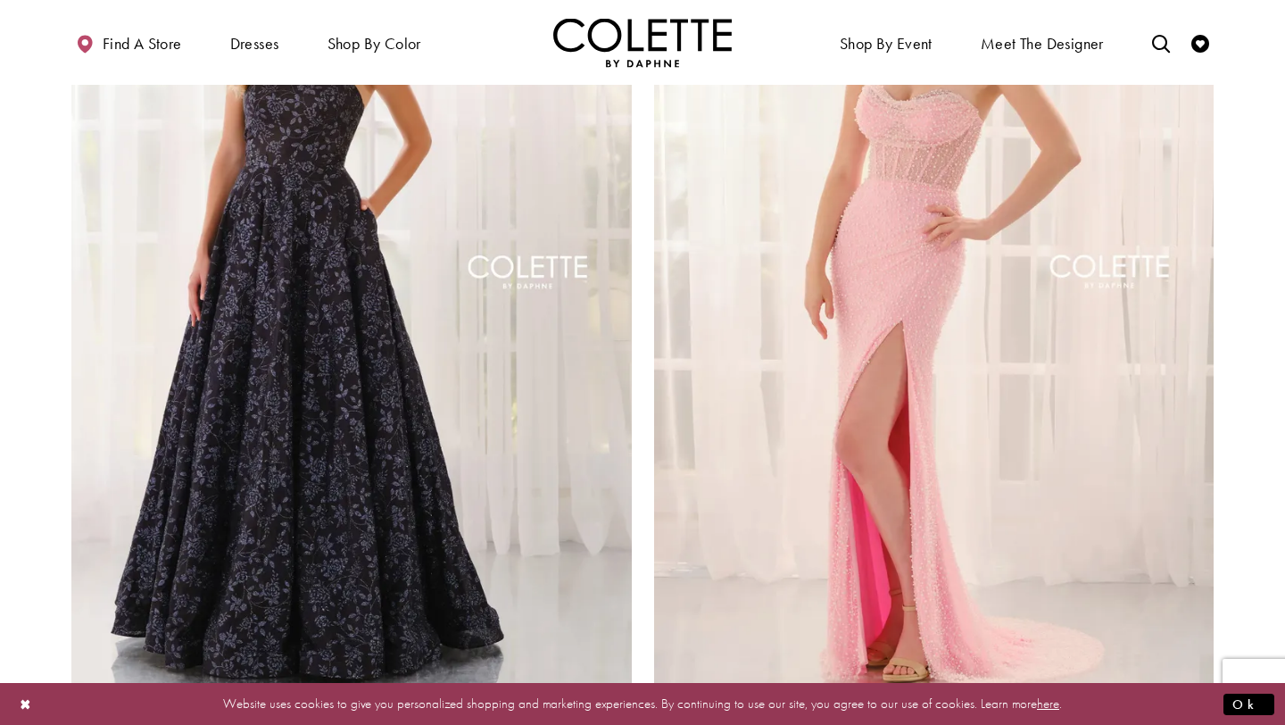
scroll to position [3010, 0]
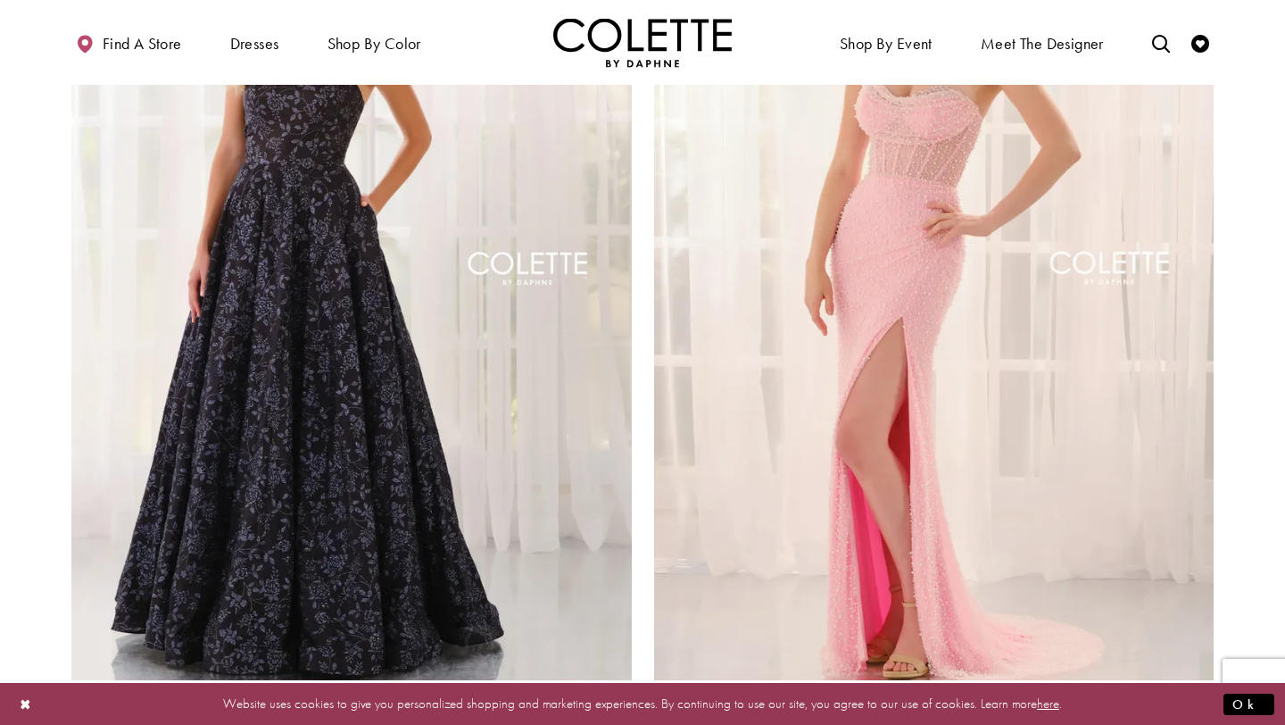
click at [1198, 693] on span "Product List" at bounding box center [1202, 703] width 21 height 21
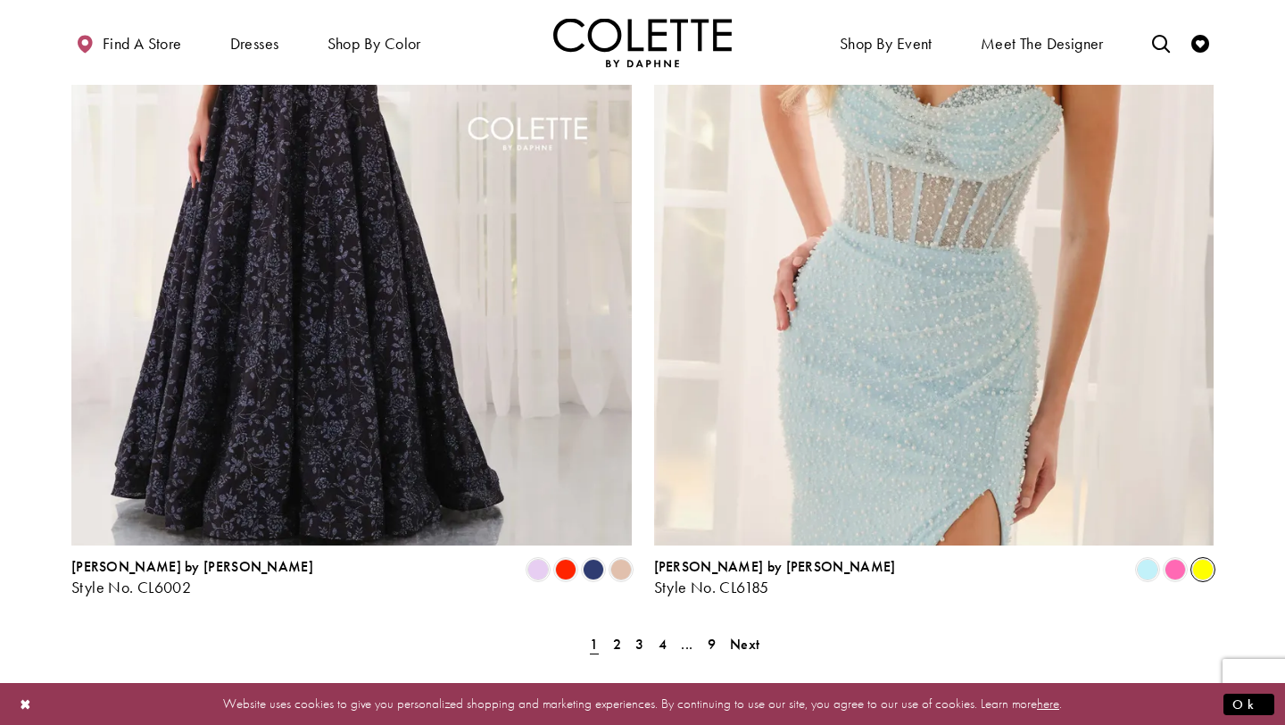
scroll to position [3176, 0]
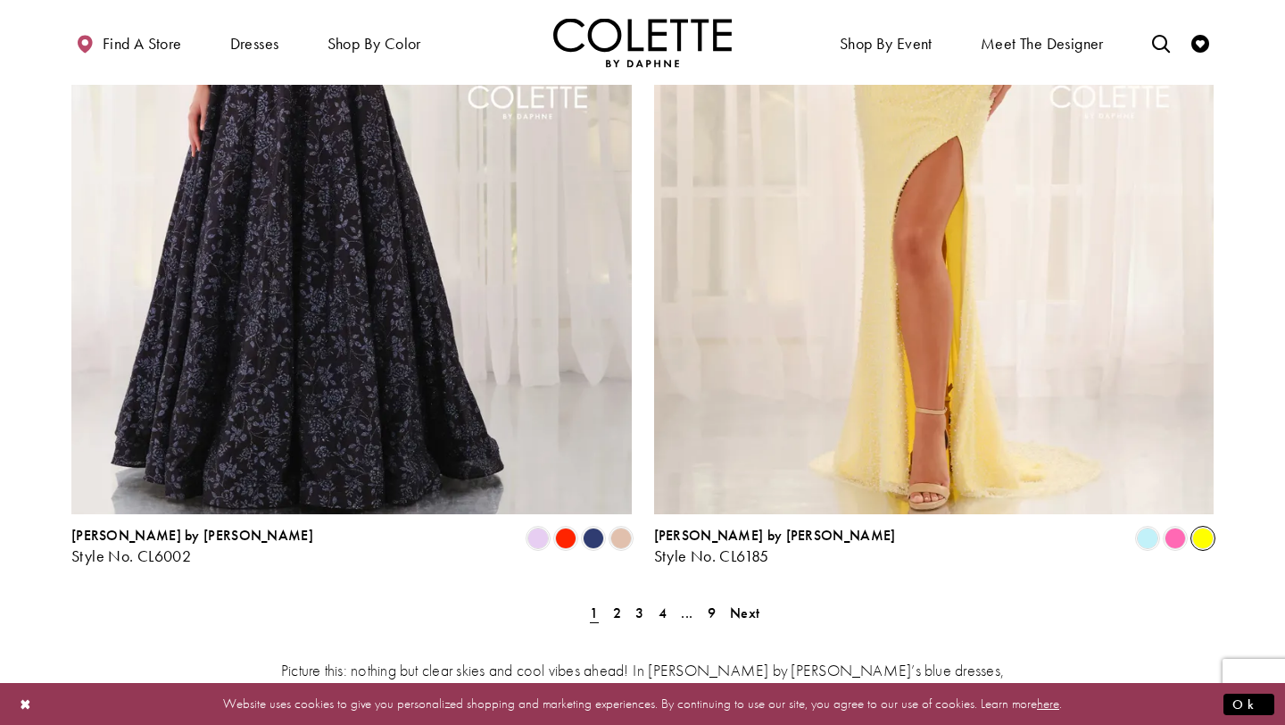
click at [626, 600] on ul "Previous 1 2 3 4 ... 9 Next" at bounding box center [642, 613] width 769 height 26
click at [616, 603] on span "2" at bounding box center [617, 612] width 8 height 19
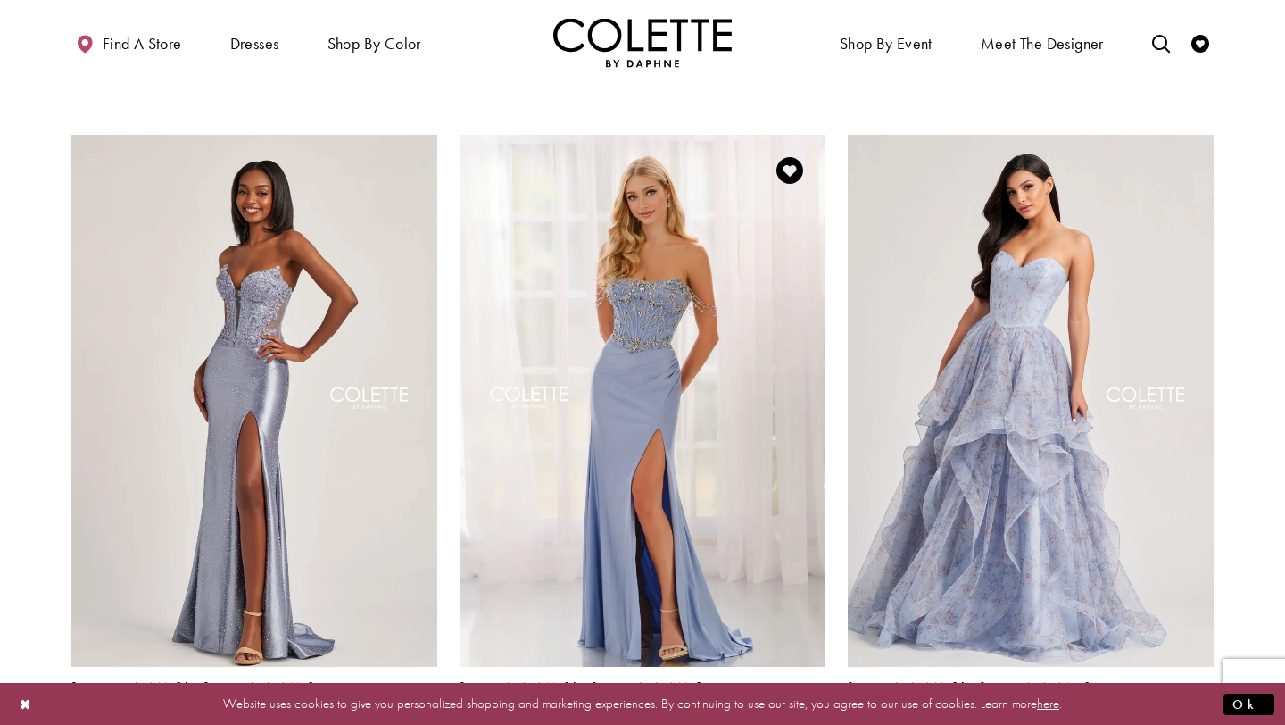
scroll to position [2019, 0]
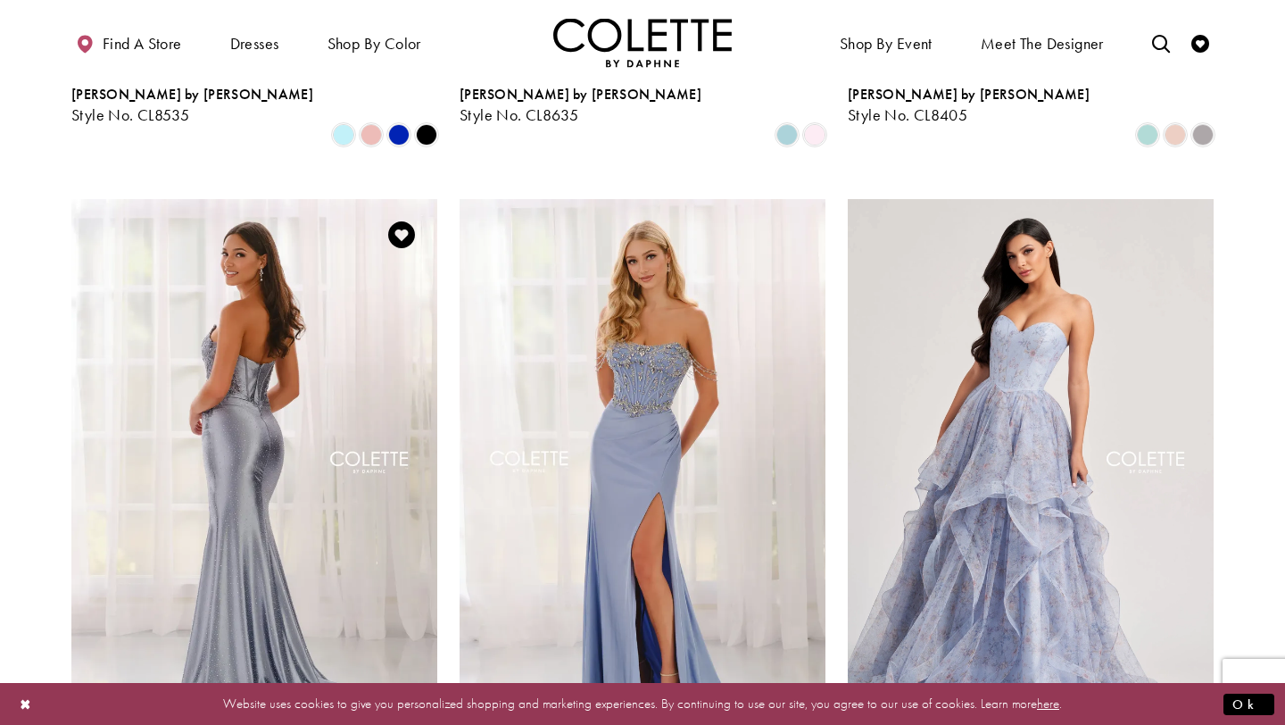
click at [281, 279] on img "Visit Colette by Daphne Style No. CL6009 Page" at bounding box center [254, 465] width 366 height 532
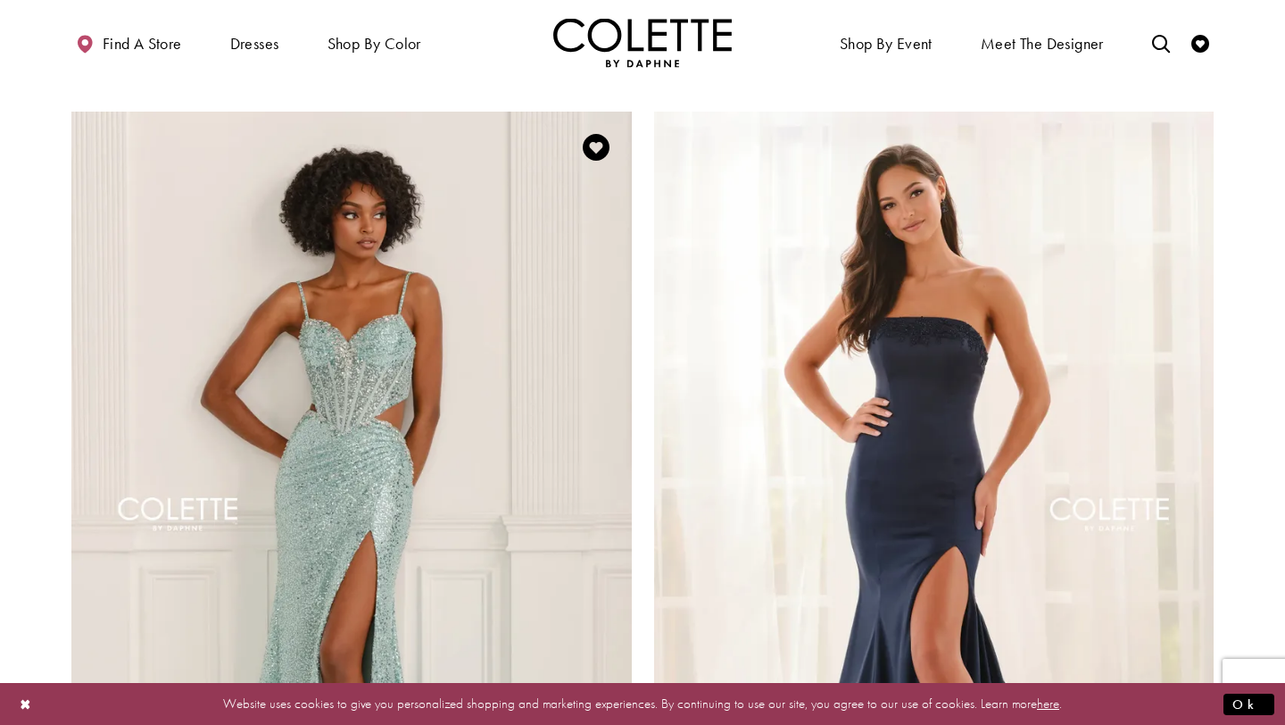
scroll to position [2756, 0]
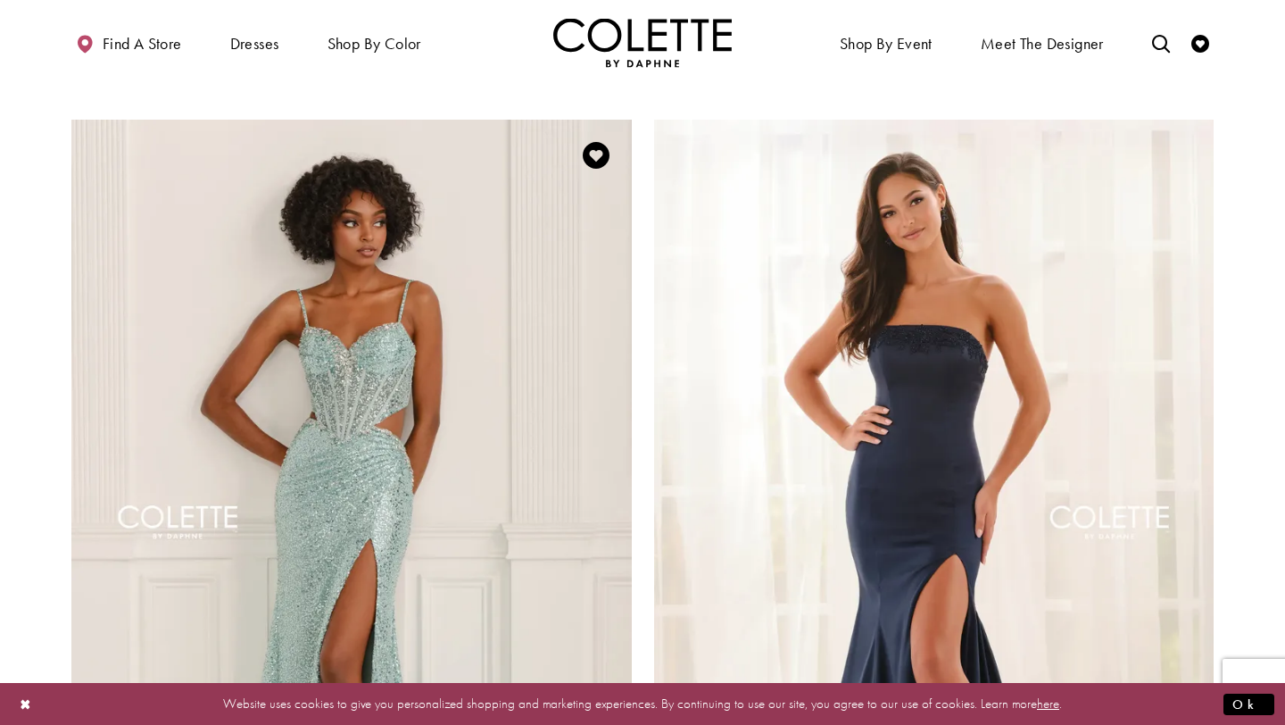
click at [388, 285] on img "Visit Colette by Daphne Style No. CL6145 Page" at bounding box center [351, 527] width 560 height 815
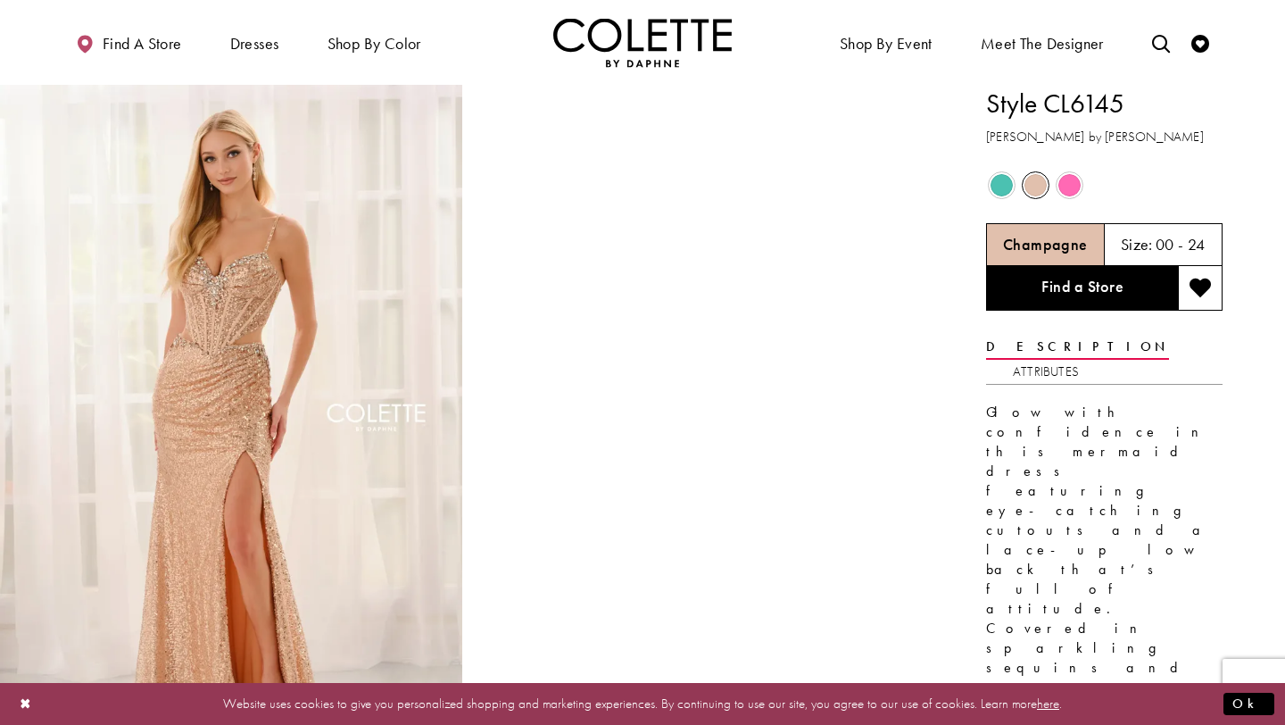
click at [1000, 180] on span "Product color controls state depends on size chosen" at bounding box center [1002, 185] width 22 height 22
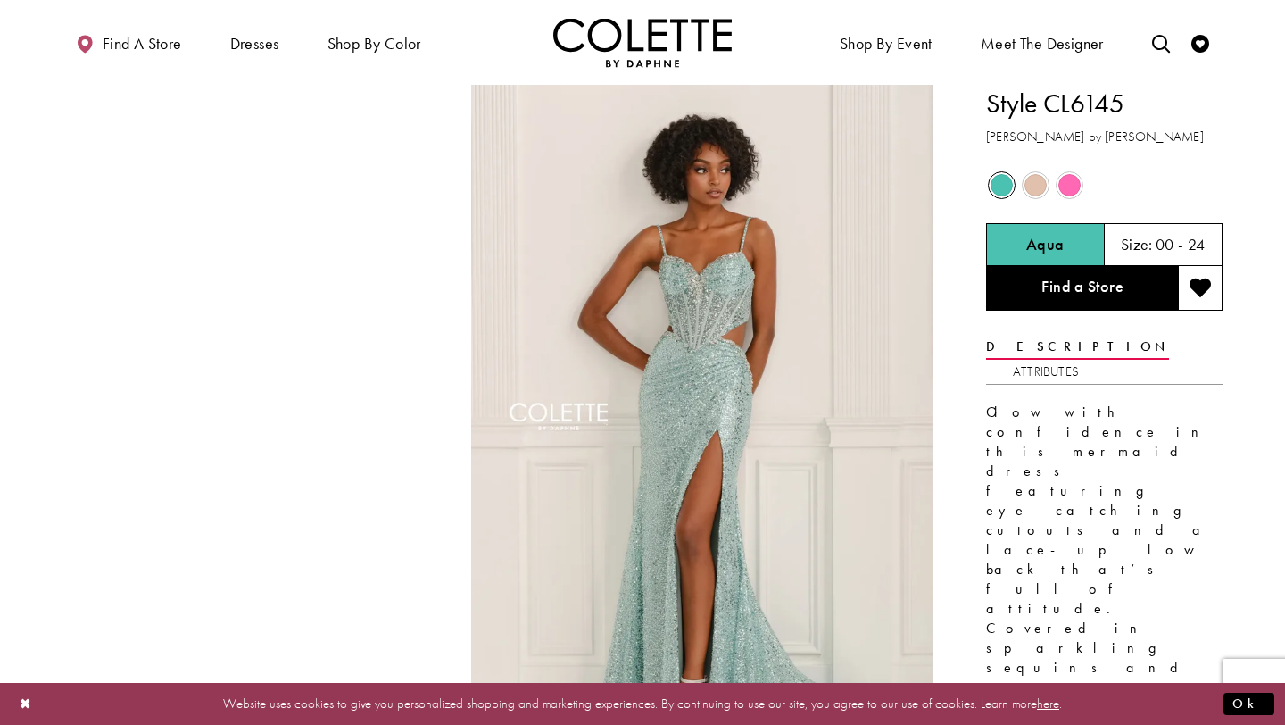
click at [1072, 170] on div "Out of Stock" at bounding box center [1069, 185] width 31 height 31
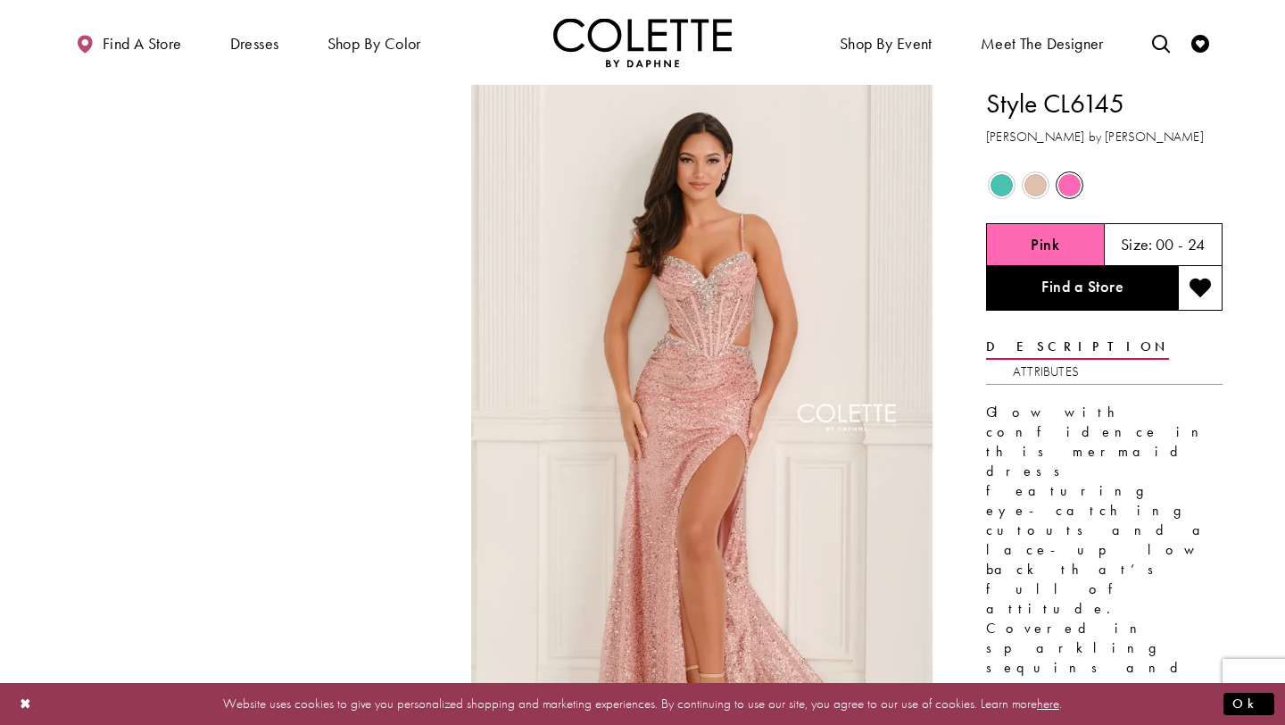
click at [1037, 184] on span "Product color controls state depends on size chosen" at bounding box center [1035, 185] width 22 height 22
